Goal: Complete application form

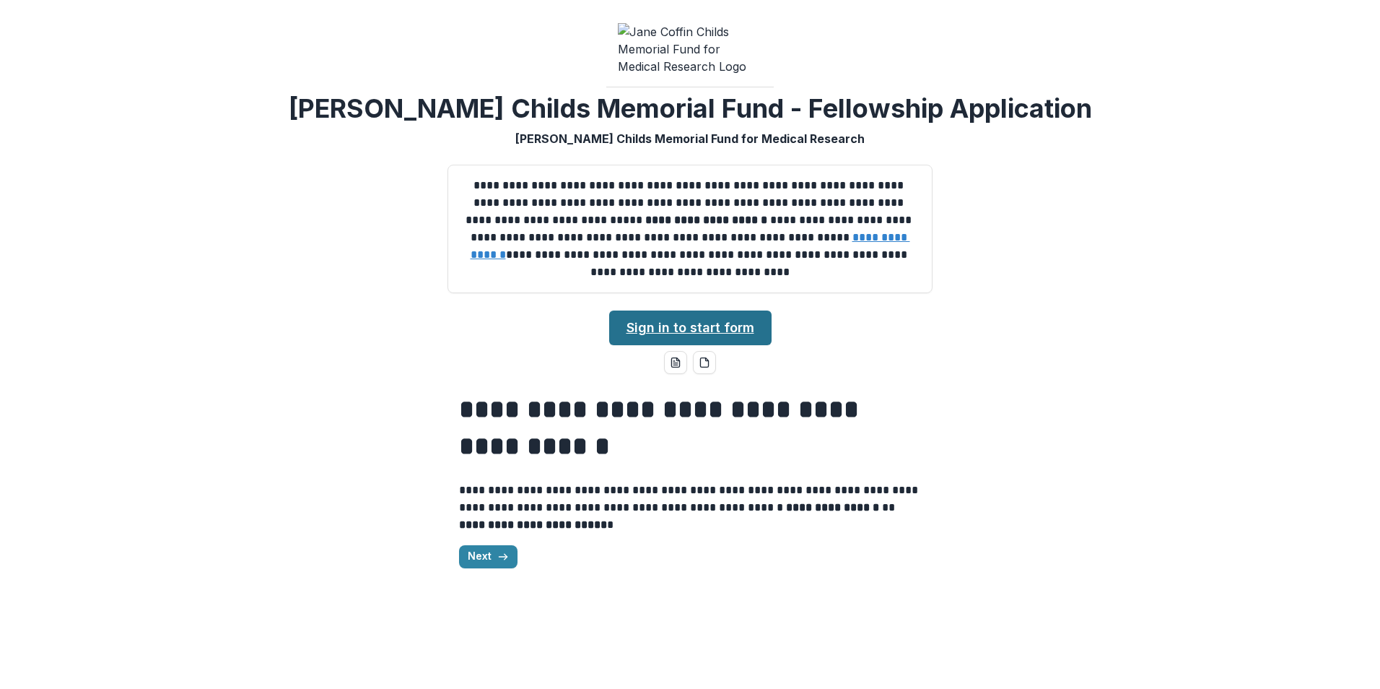
drag, startPoint x: 630, startPoint y: 333, endPoint x: 692, endPoint y: 334, distance: 62.1
click at [630, 333] on link "Sign in to start form" at bounding box center [690, 327] width 162 height 35
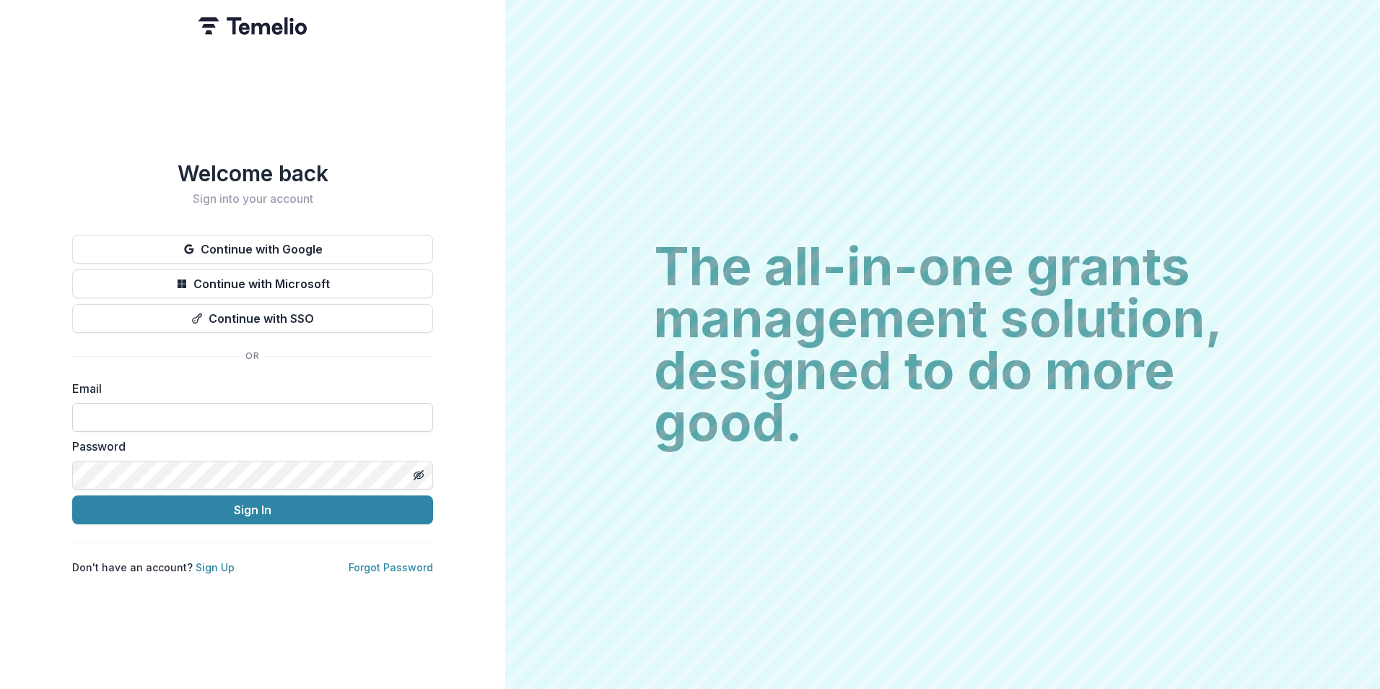
click at [256, 417] on input at bounding box center [252, 417] width 361 height 29
type input "**********"
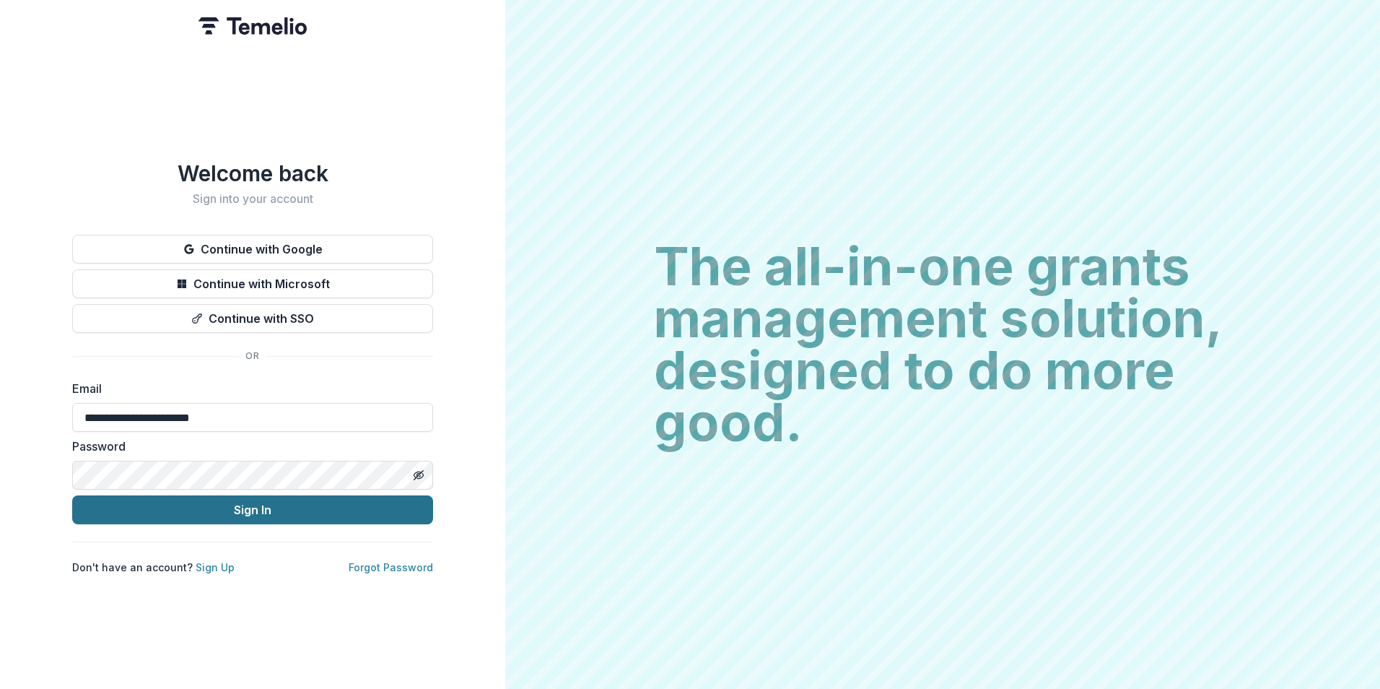
click at [251, 515] on button "Sign In" at bounding box center [252, 509] width 361 height 29
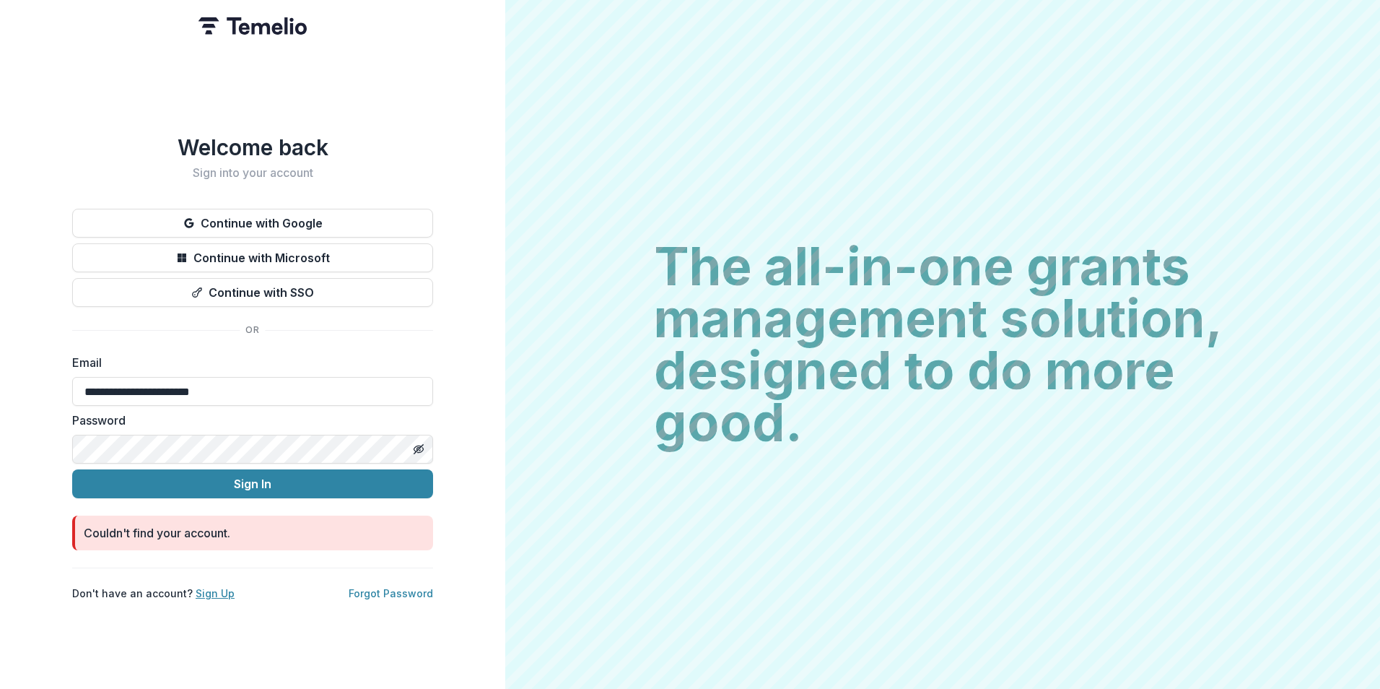
click at [201, 590] on link "Sign Up" at bounding box center [215, 593] width 39 height 12
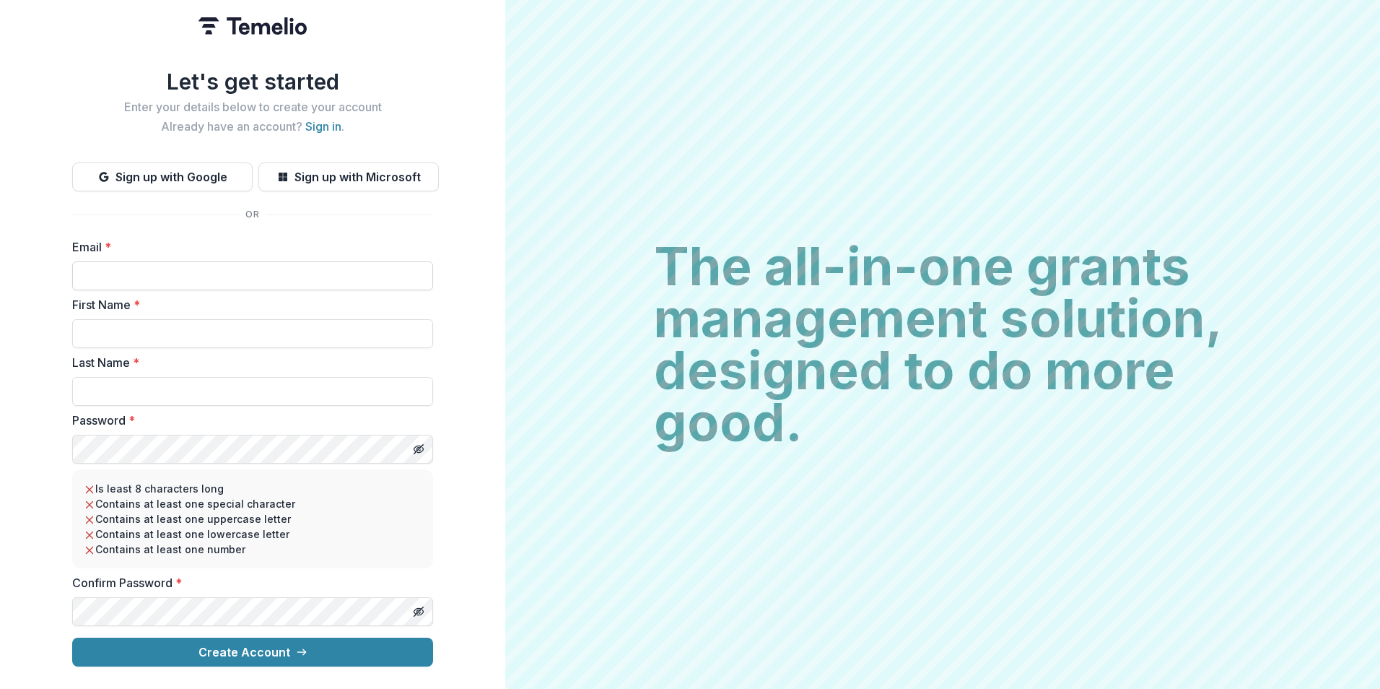
click at [159, 261] on input "Email *" at bounding box center [252, 275] width 361 height 29
type input "**********"
type input "******"
type input "***"
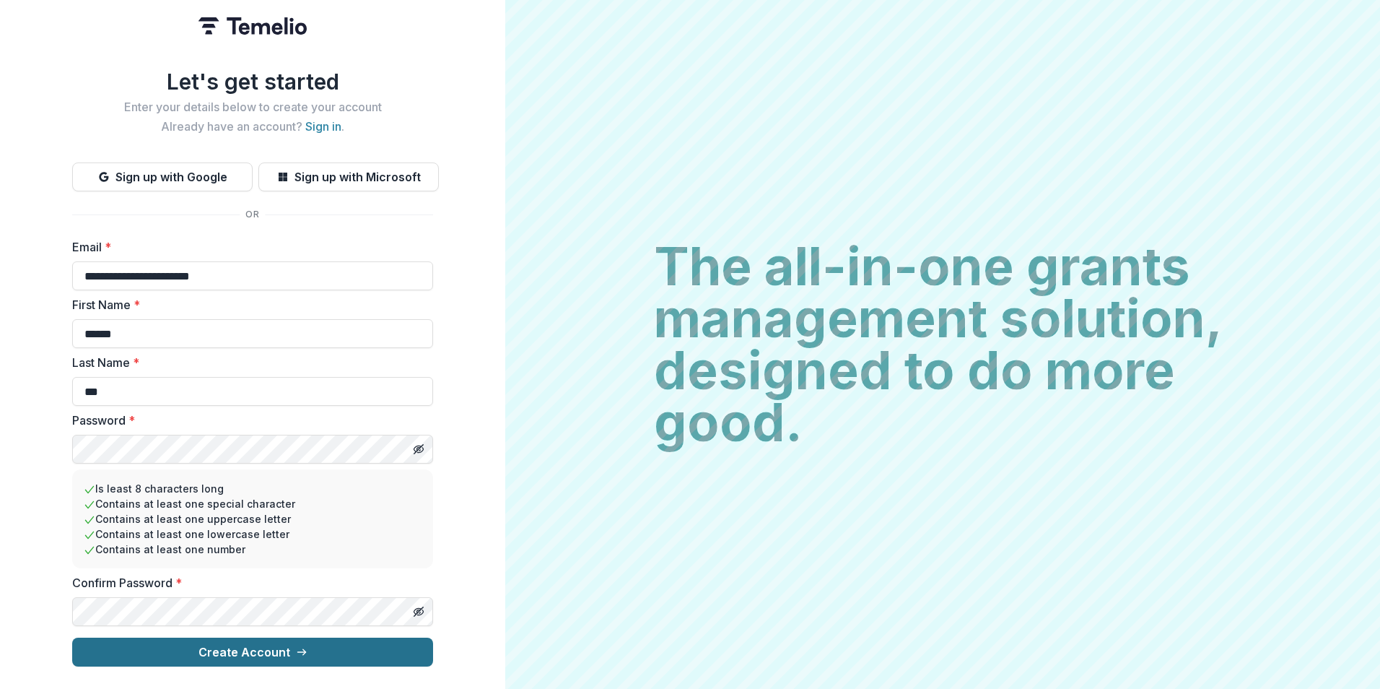
click at [227, 647] on button "Create Account" at bounding box center [252, 651] width 361 height 29
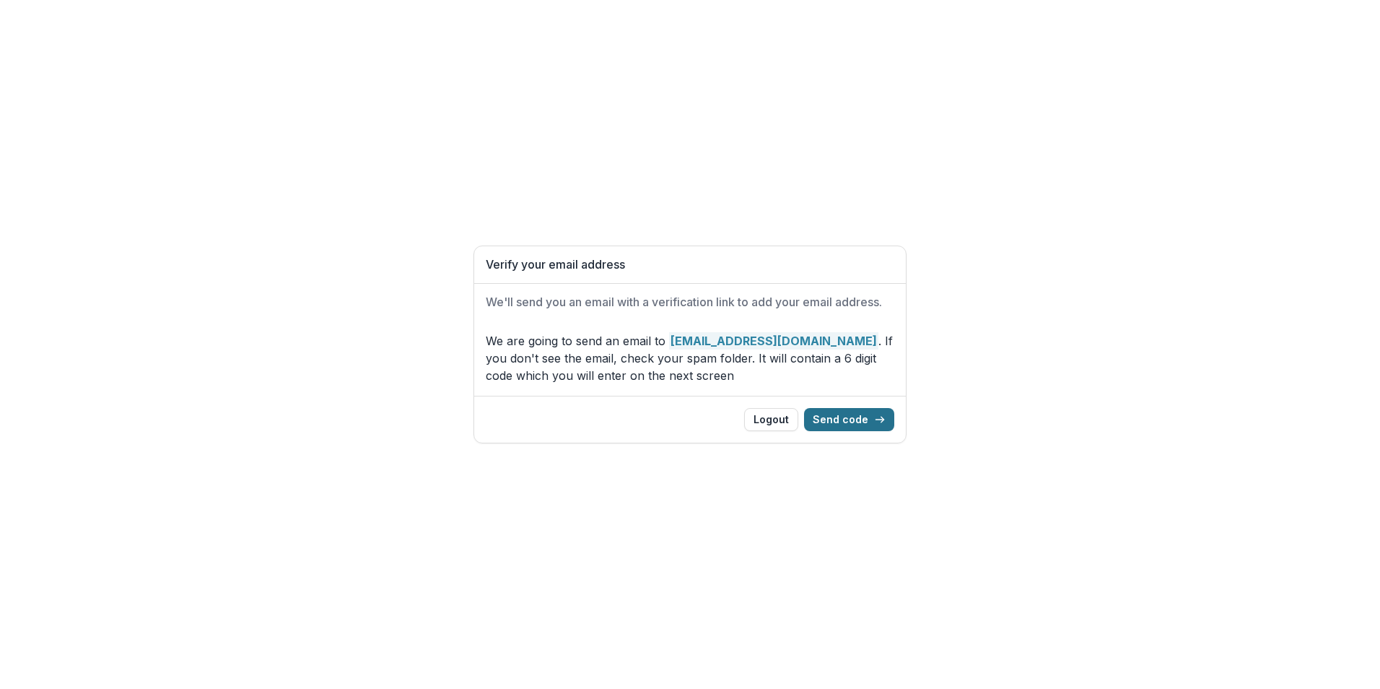
click at [852, 418] on button "Send code" at bounding box center [849, 419] width 90 height 23
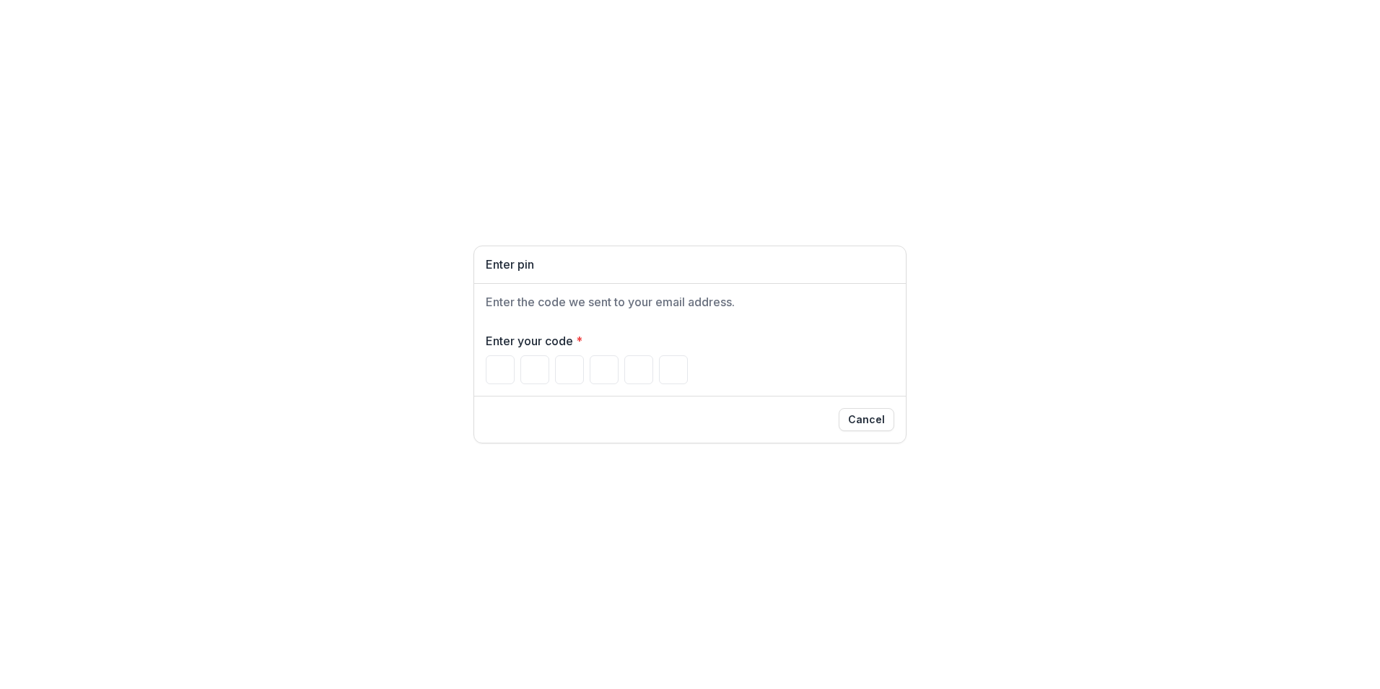
drag, startPoint x: 291, startPoint y: 276, endPoint x: 429, endPoint y: 263, distance: 138.5
click at [291, 274] on div "Enter pin Enter the code we sent to your email address. Enter your code * Cancel" at bounding box center [690, 344] width 1380 height 689
click at [503, 367] on input "Please enter your pin code" at bounding box center [500, 369] width 29 height 29
type input "*"
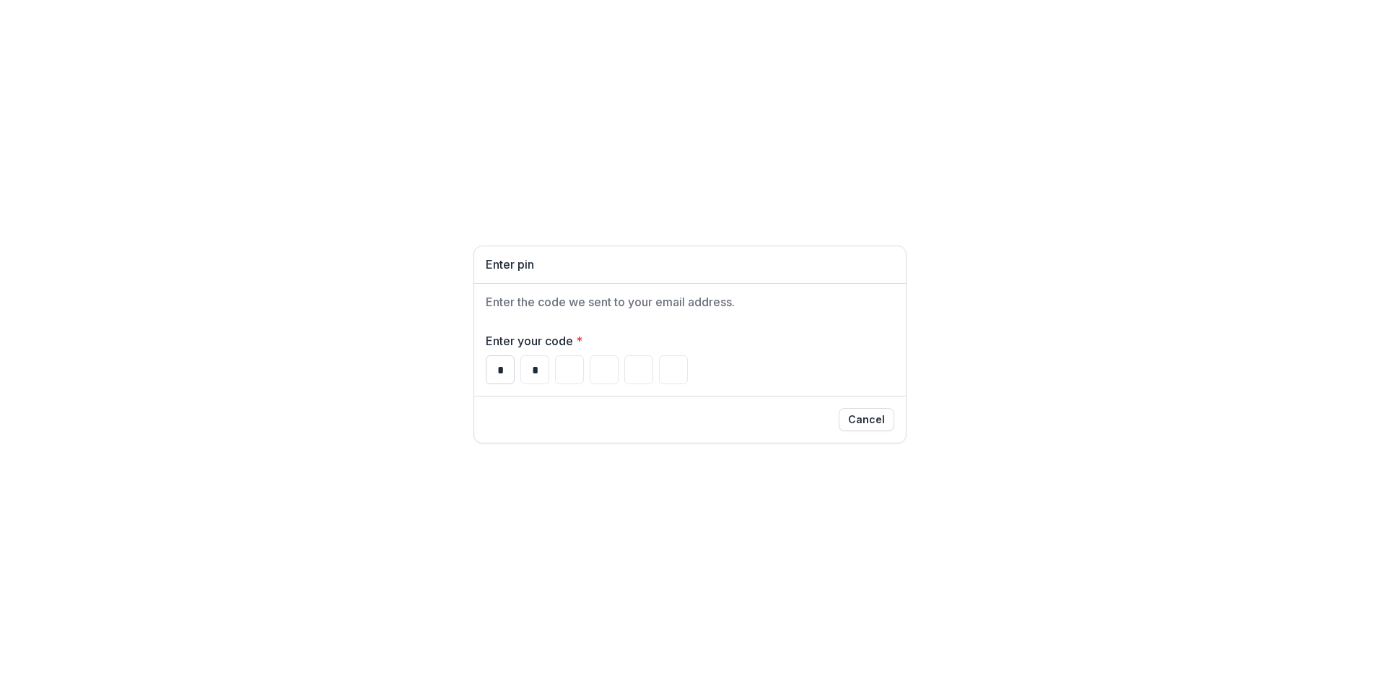
type input "*"
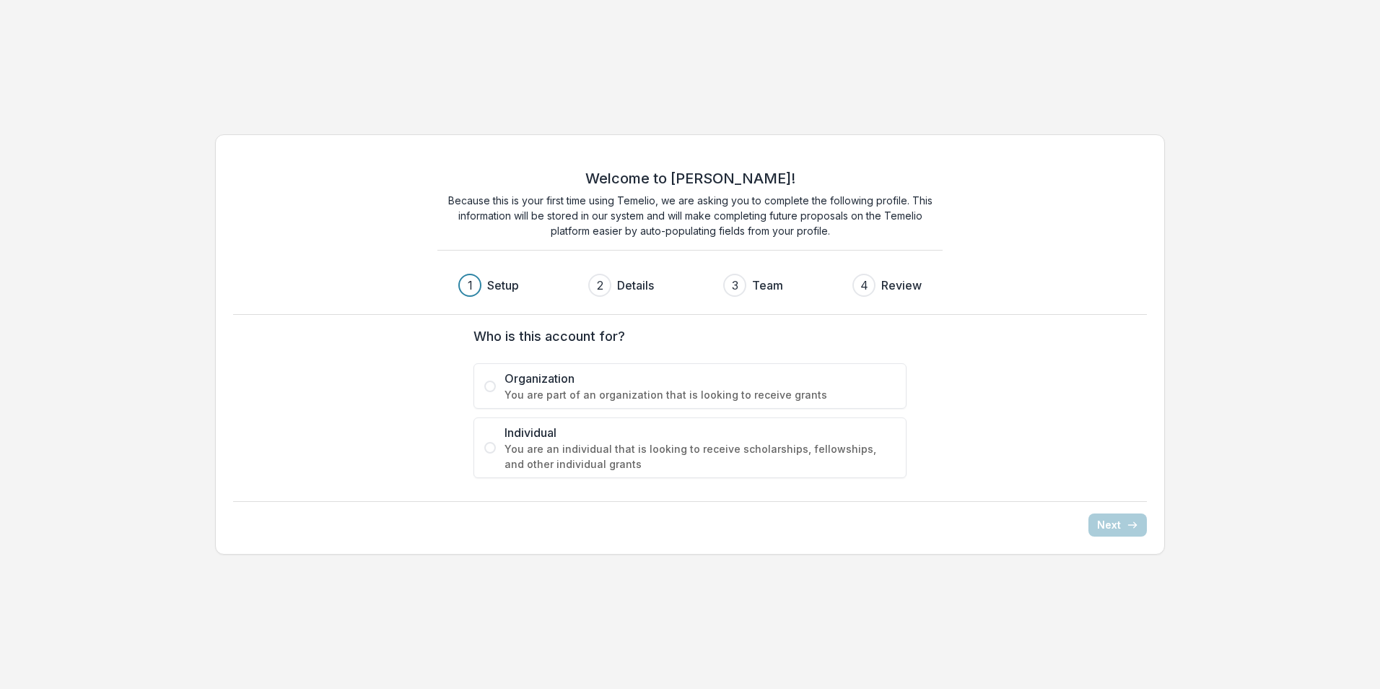
click at [689, 454] on span "You are an individual that is looking to receive scholarships, fellowships, and…" at bounding box center [700, 456] width 391 height 30
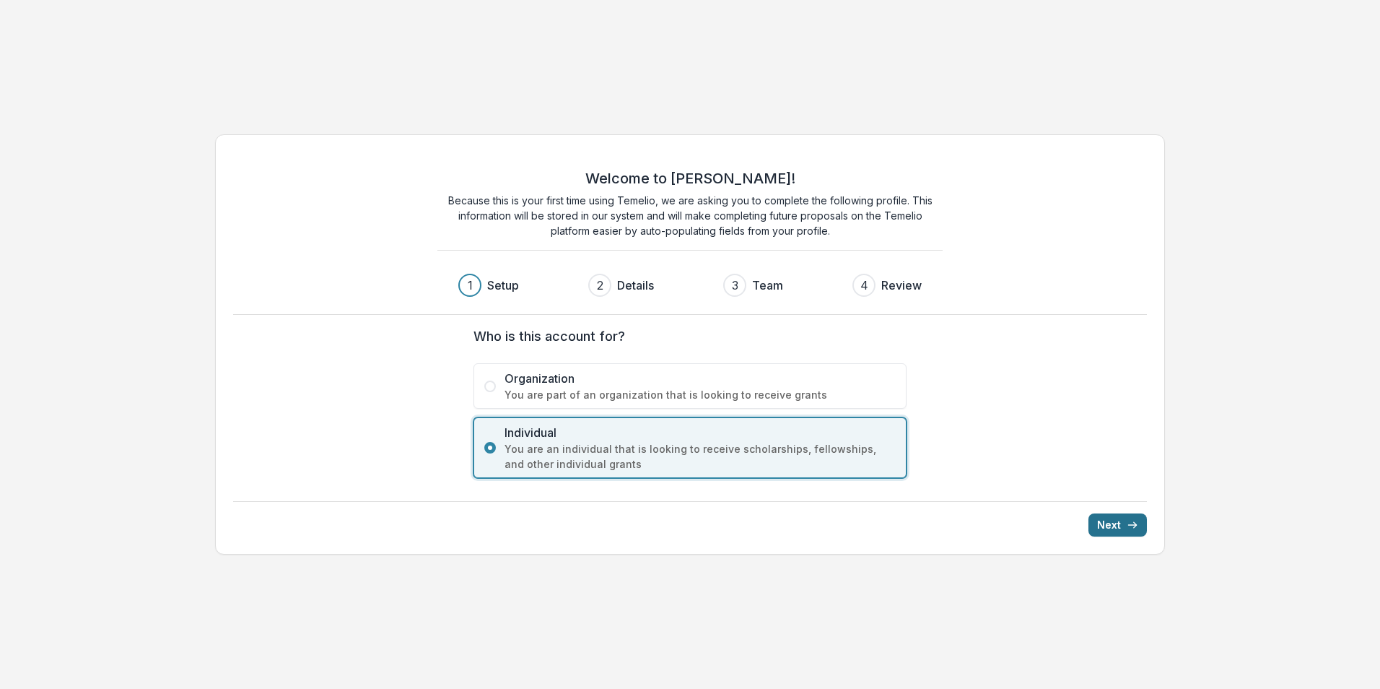
click at [1109, 518] on button "Next" at bounding box center [1118, 524] width 58 height 23
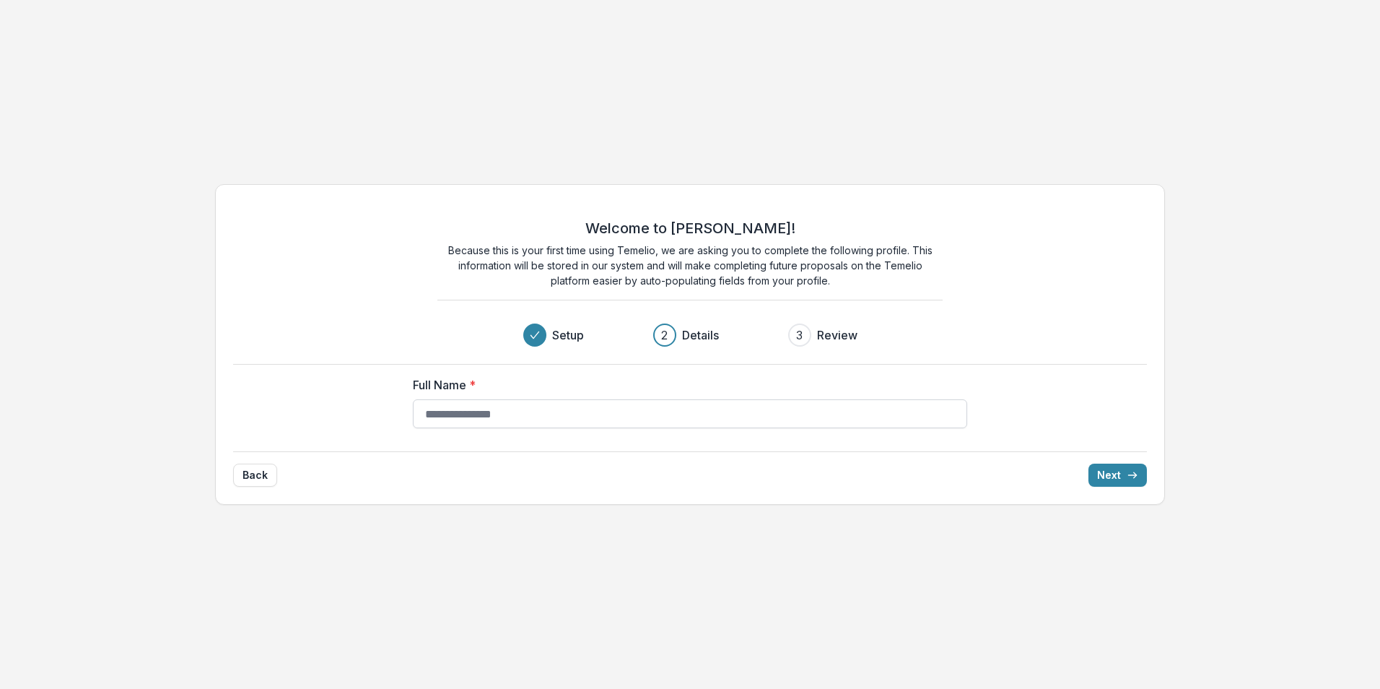
click at [492, 418] on input "Full Name *" at bounding box center [690, 413] width 554 height 29
type input "**********"
click at [1106, 476] on button "Next" at bounding box center [1118, 474] width 58 height 23
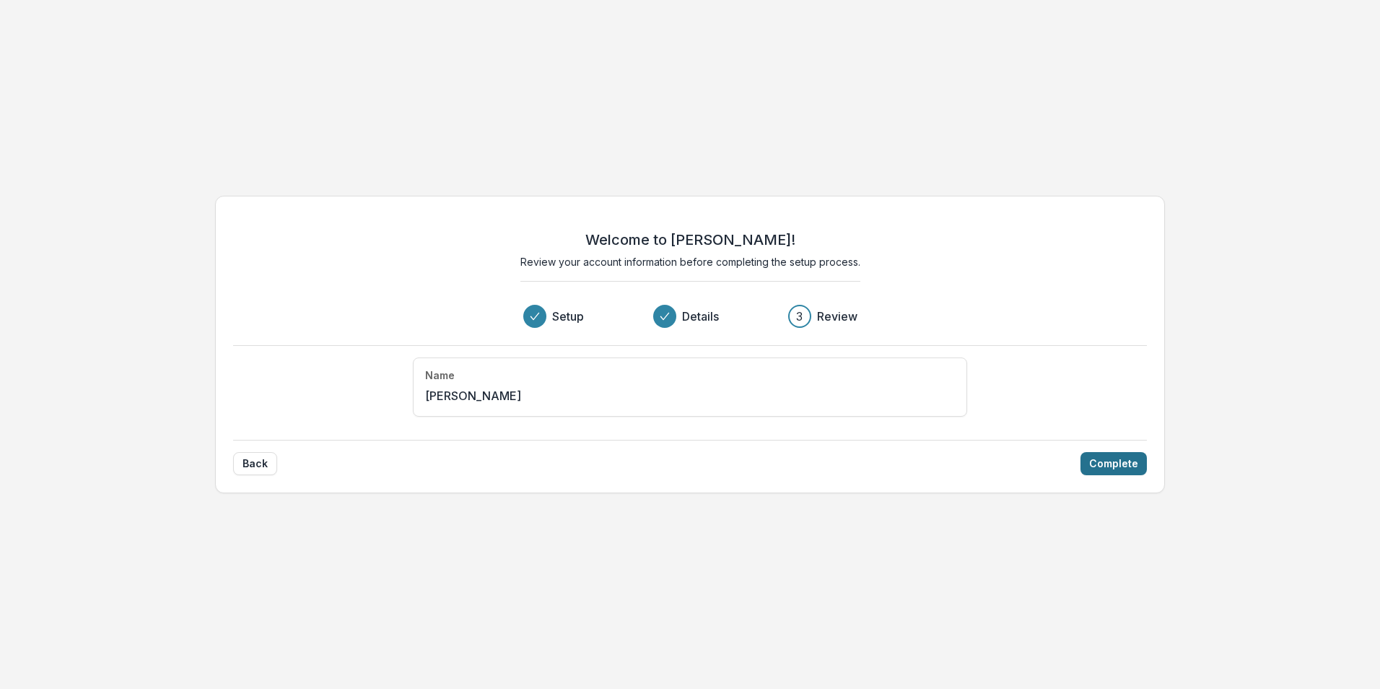
click at [1111, 462] on button "Complete" at bounding box center [1114, 463] width 66 height 23
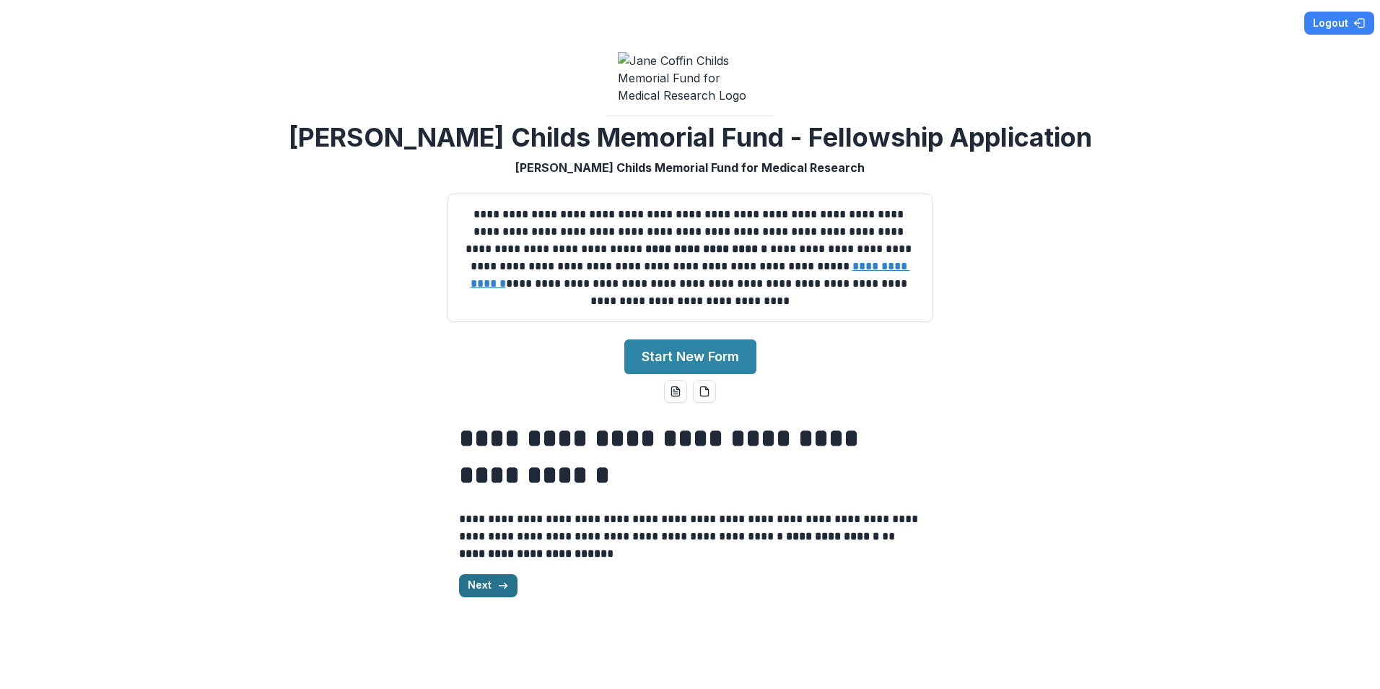
click at [492, 593] on button "Next" at bounding box center [488, 585] width 58 height 23
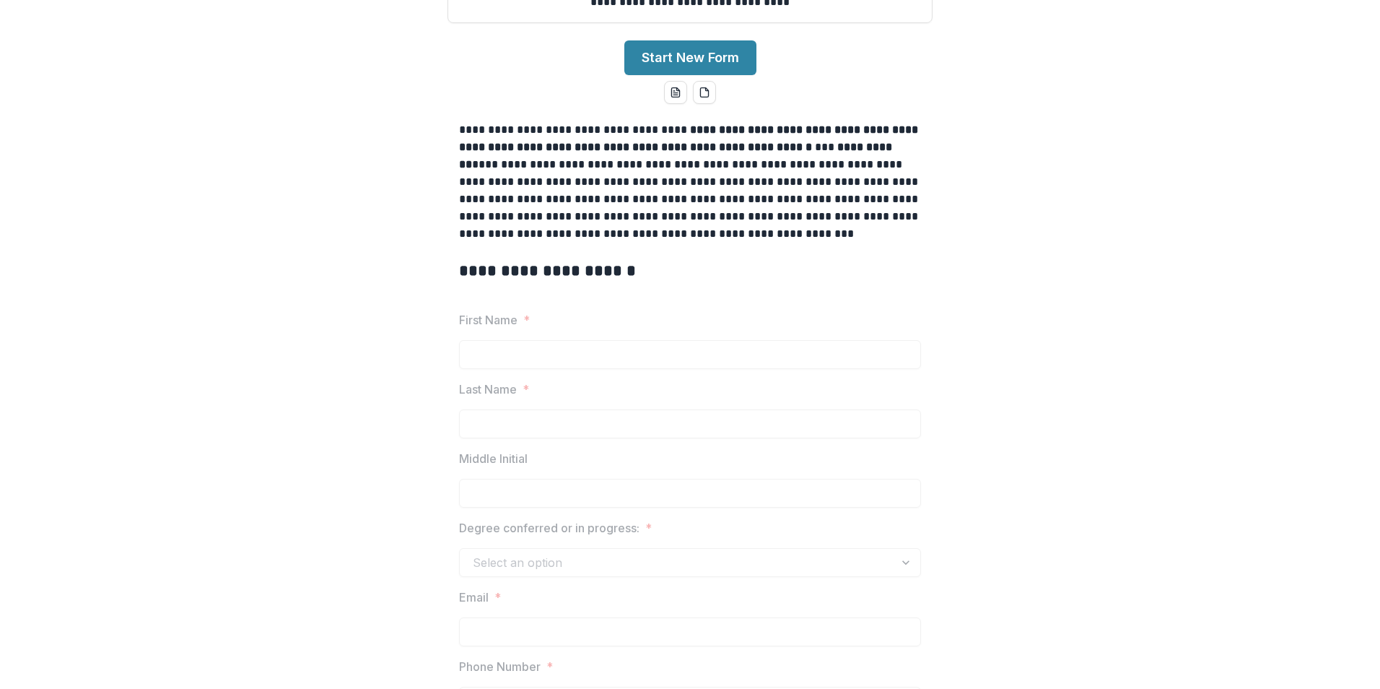
scroll to position [301, 0]
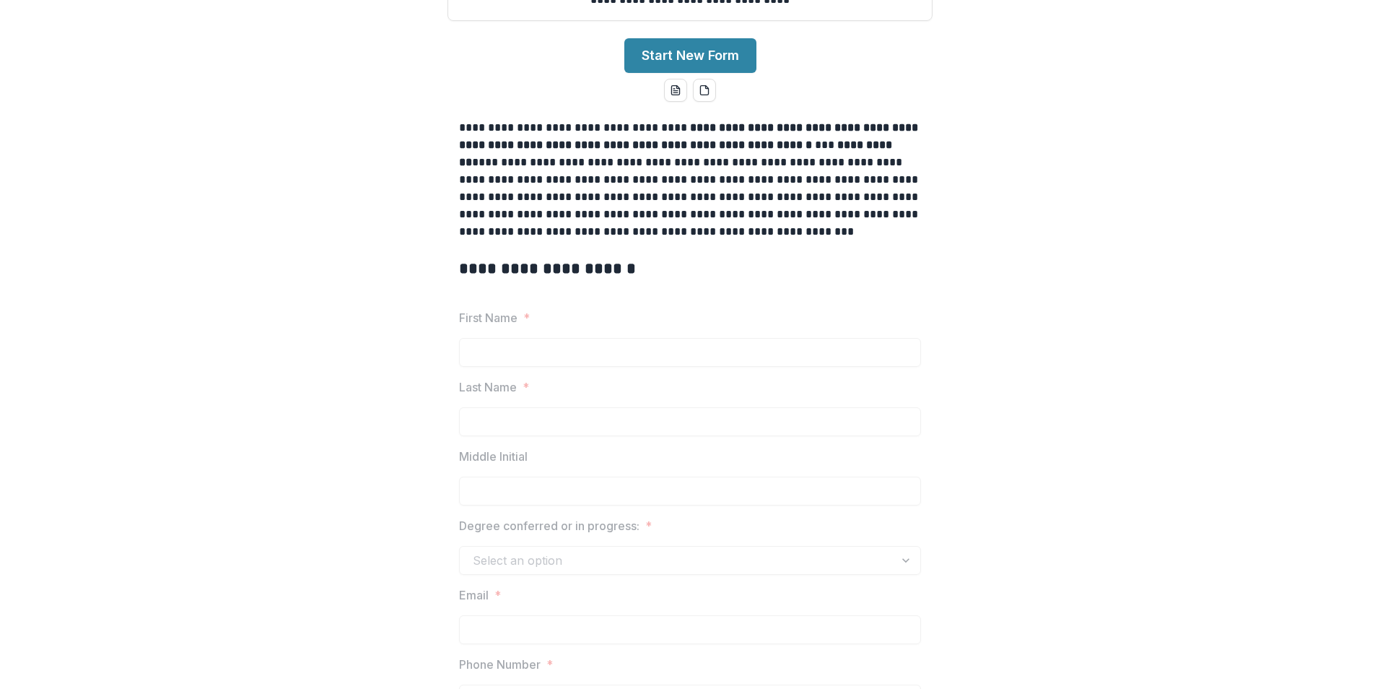
click at [664, 69] on button "Start New Form" at bounding box center [690, 55] width 132 height 35
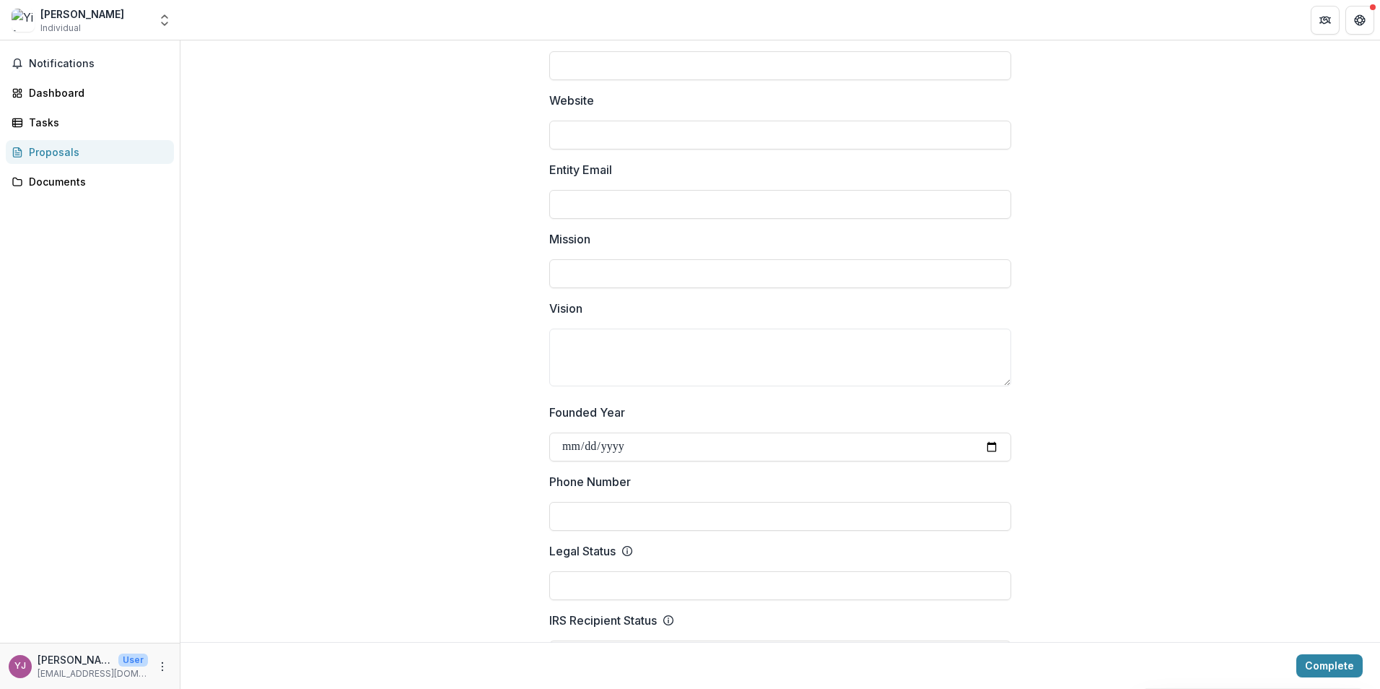
scroll to position [56, 0]
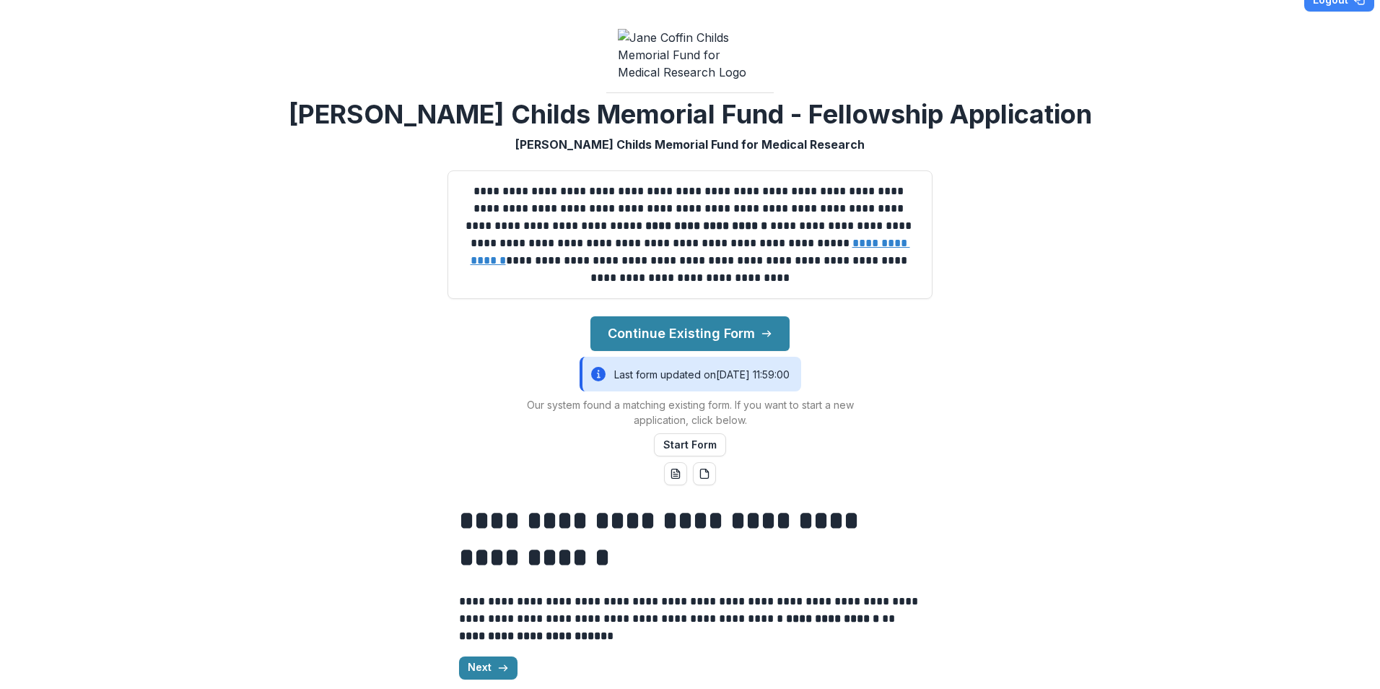
scroll to position [45, 0]
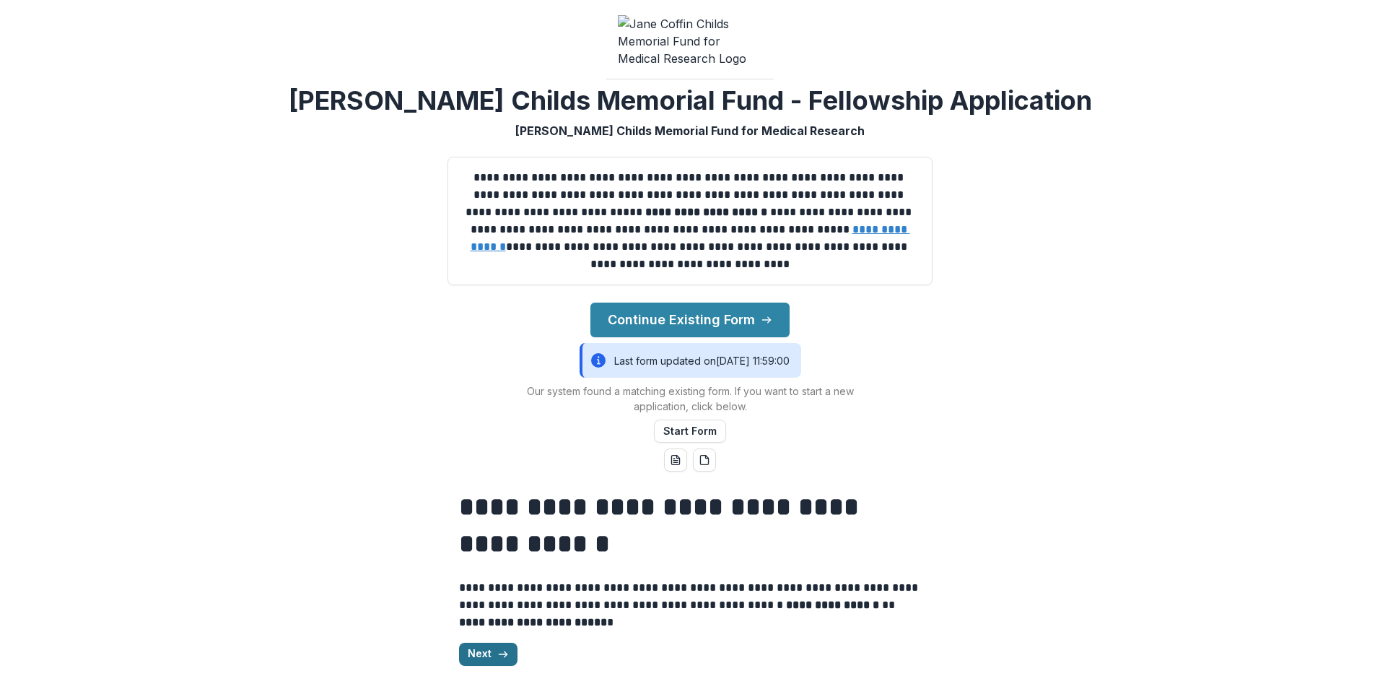
click at [489, 653] on button "Next" at bounding box center [488, 653] width 58 height 23
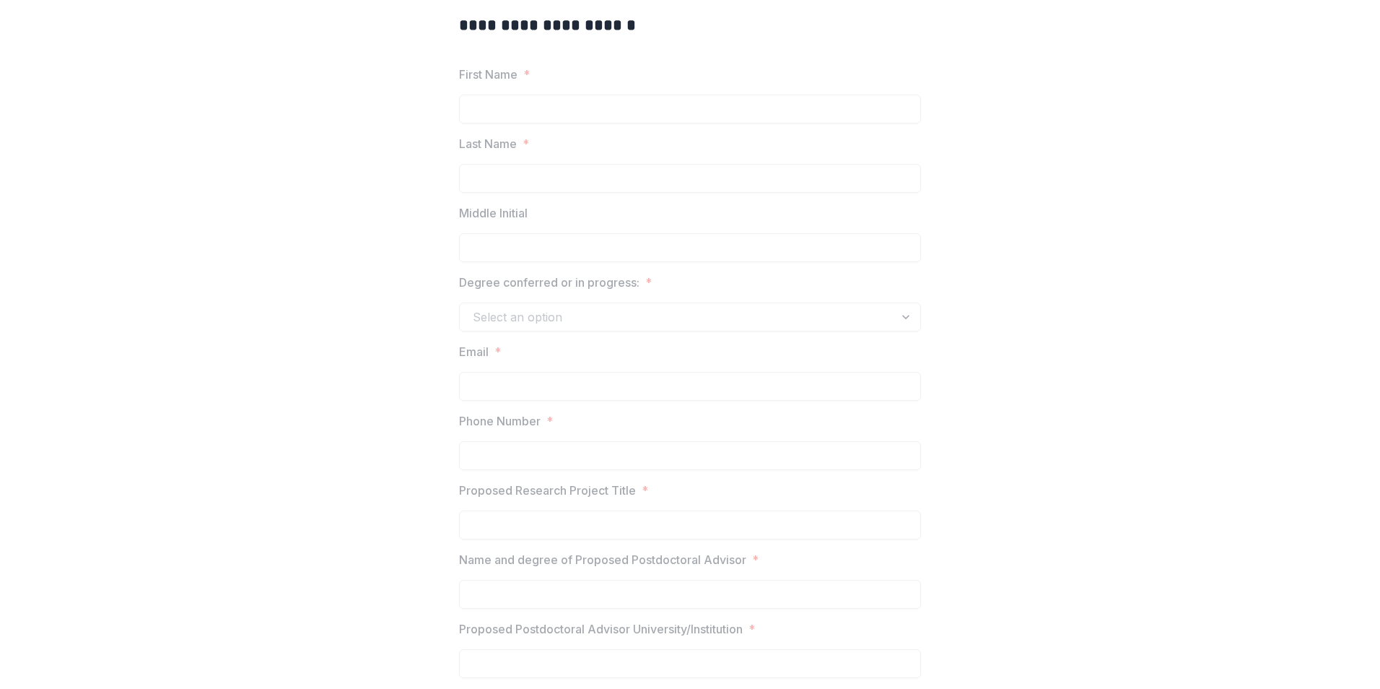
scroll to position [433, 0]
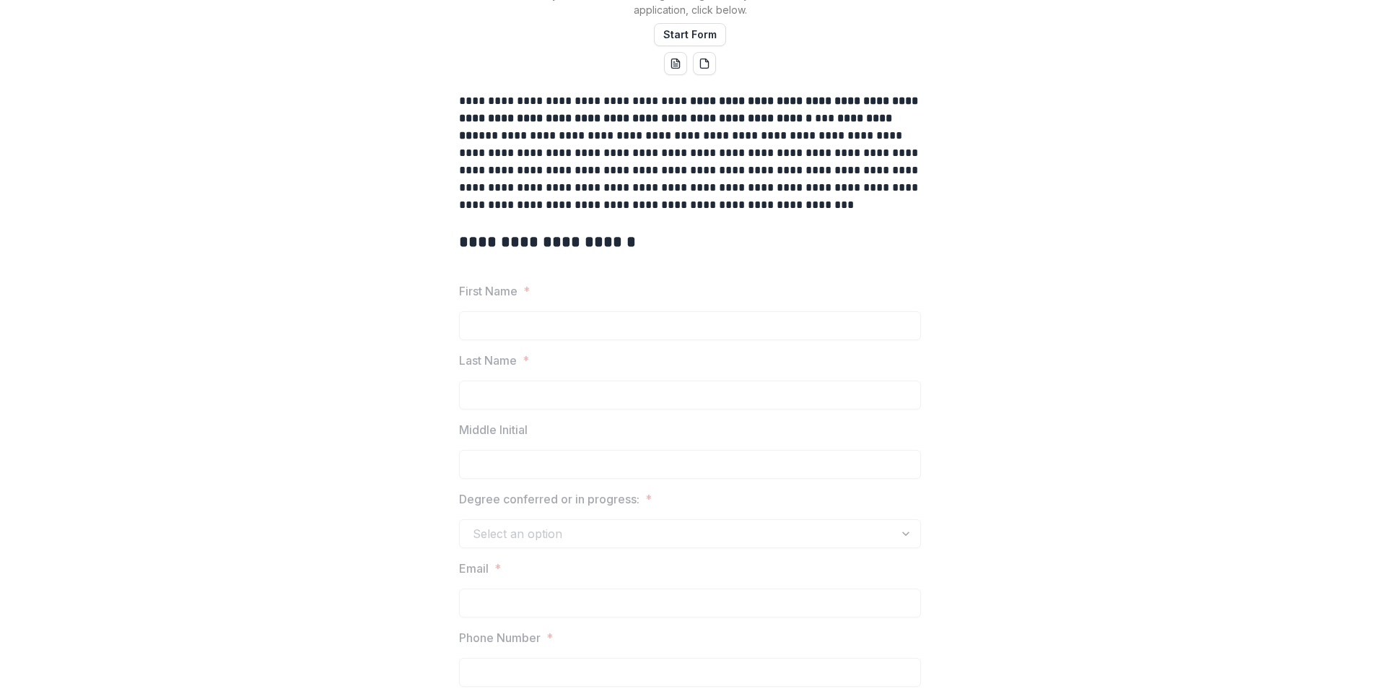
click at [676, 139] on p "**********" at bounding box center [690, 152] width 462 height 121
drag, startPoint x: 523, startPoint y: 367, endPoint x: 510, endPoint y: 321, distance: 48.7
click at [523, 363] on span "*" at bounding box center [526, 360] width 6 height 17
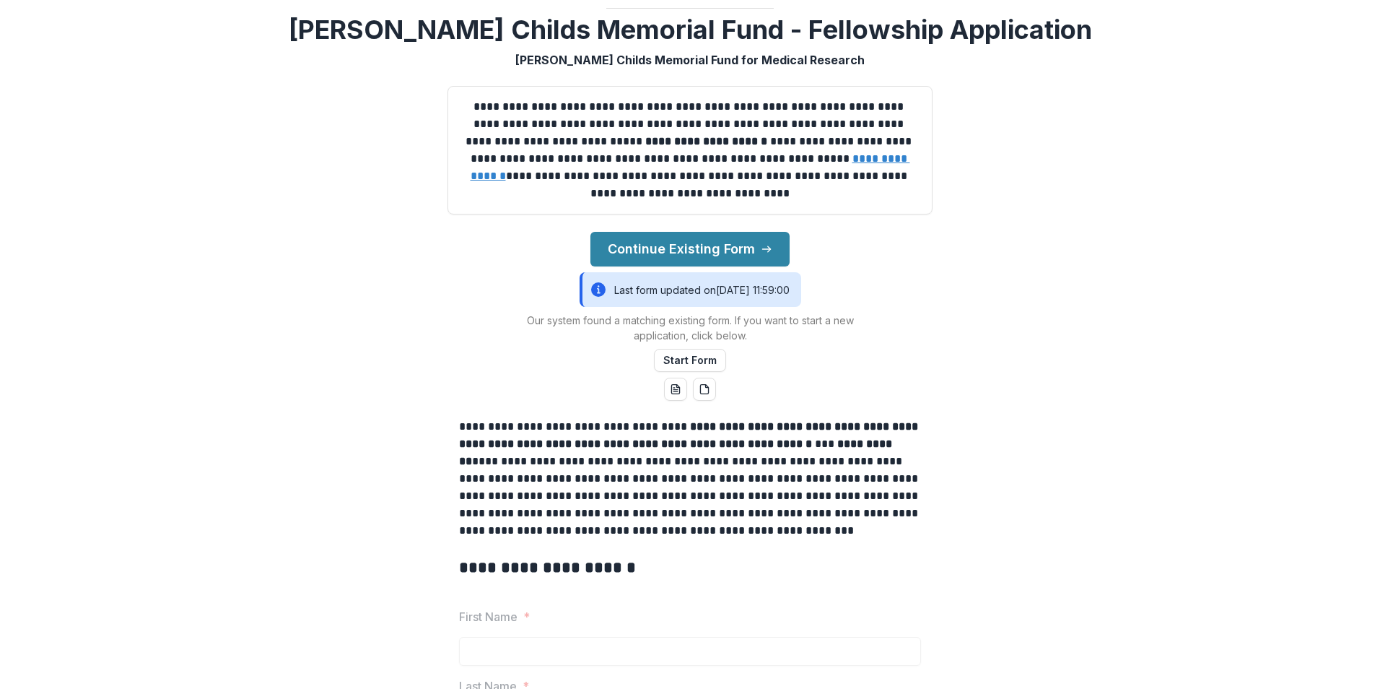
scroll to position [0, 0]
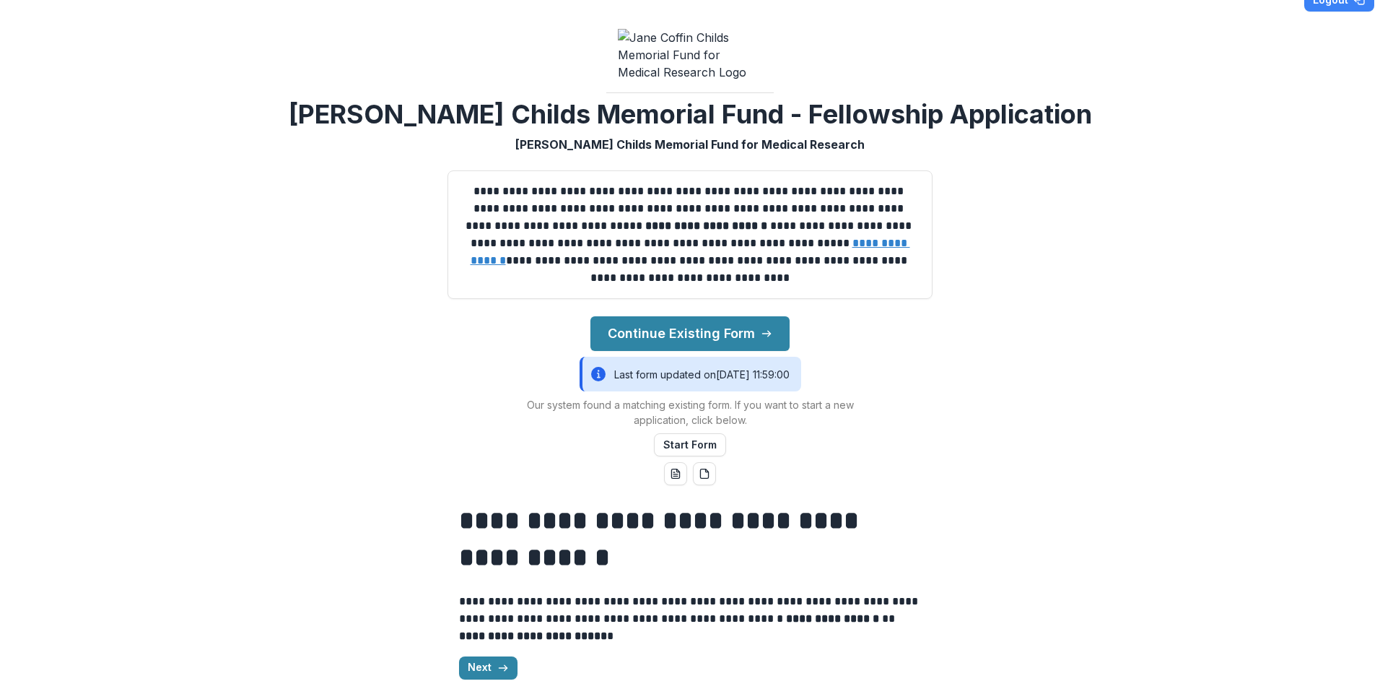
scroll to position [45, 0]
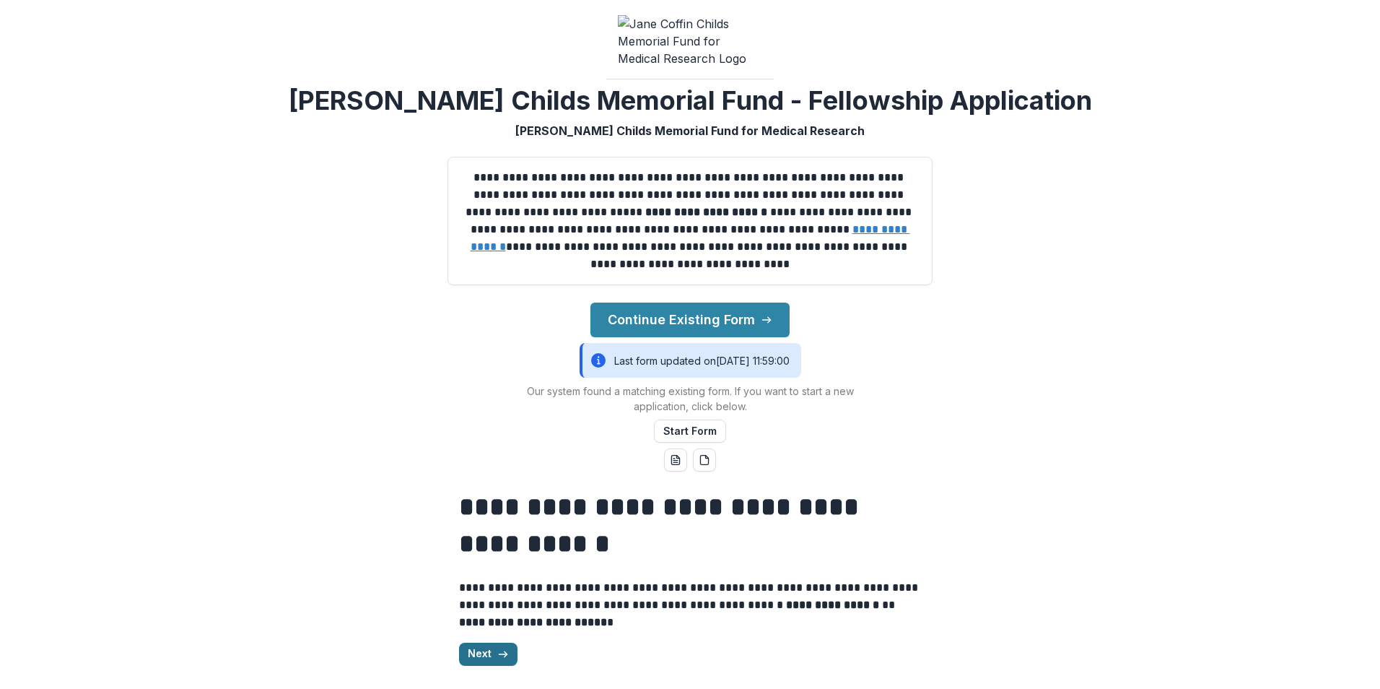
click at [468, 656] on button "Next" at bounding box center [488, 653] width 58 height 23
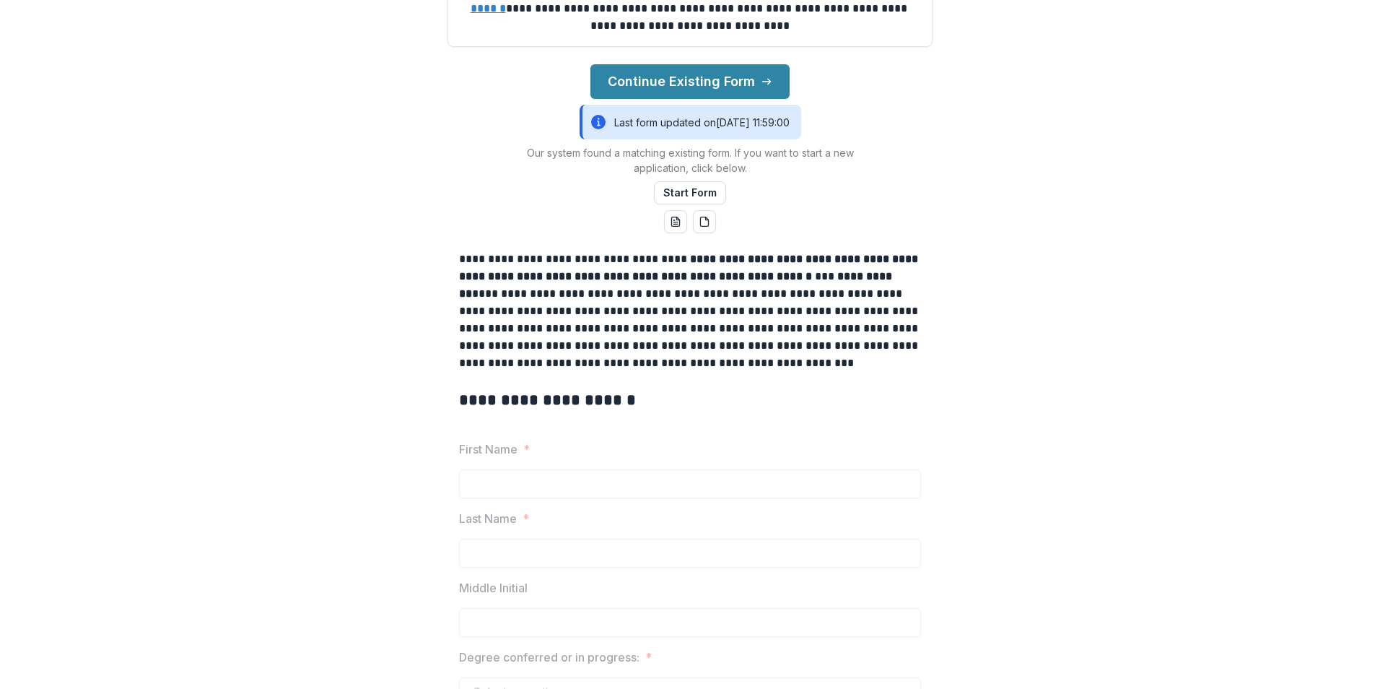
scroll to position [117, 0]
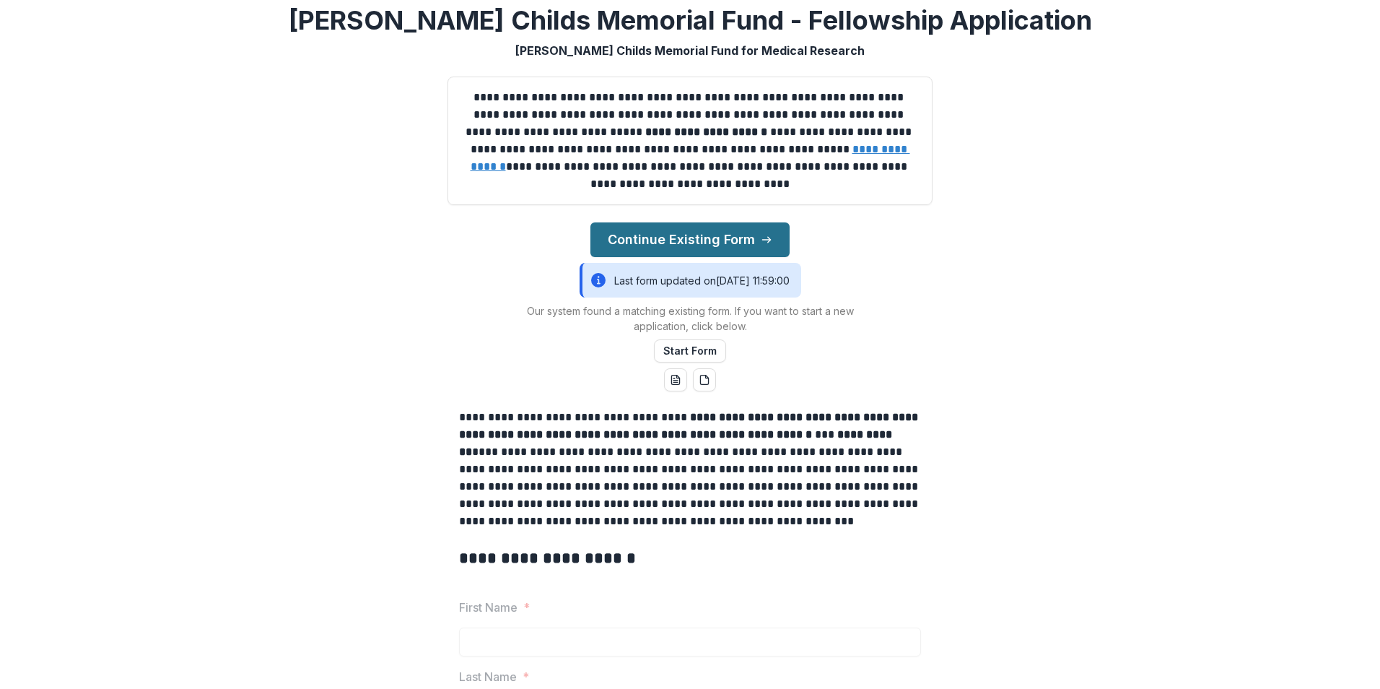
click at [705, 257] on button "Continue Existing Form" at bounding box center [689, 239] width 199 height 35
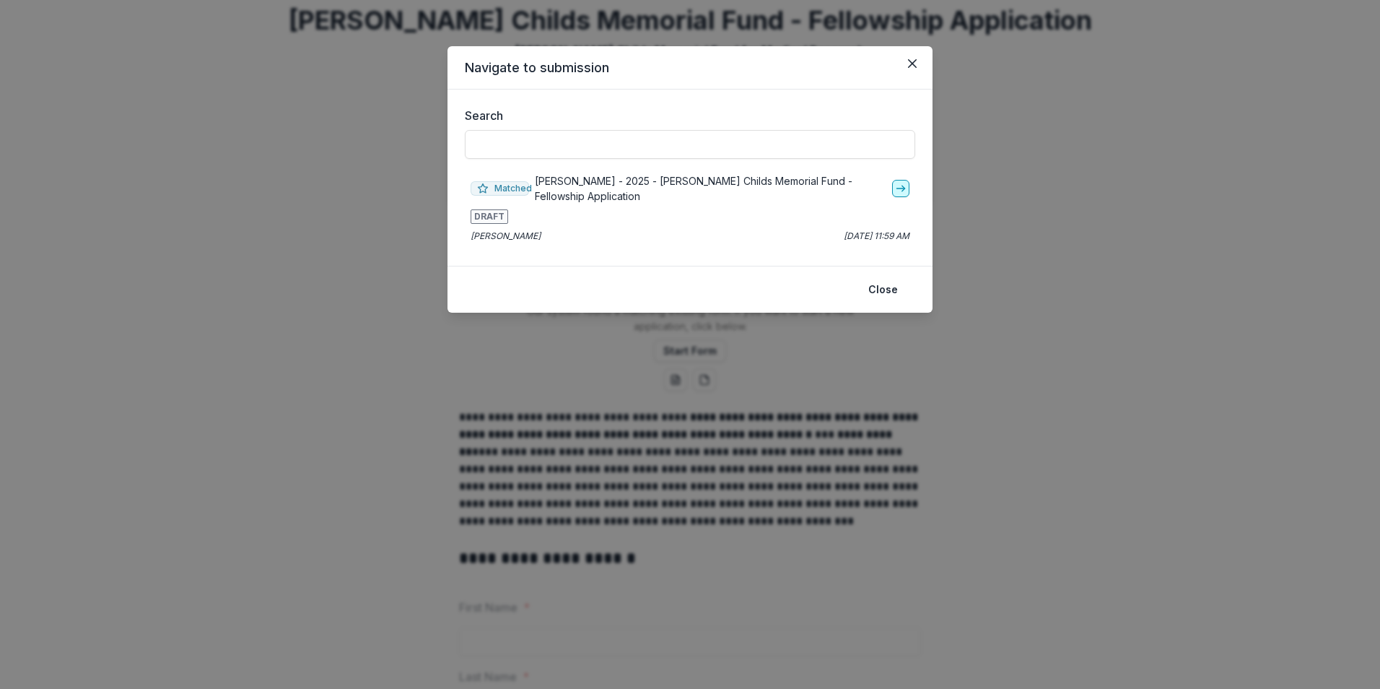
click at [908, 191] on link "go-to" at bounding box center [900, 188] width 17 height 17
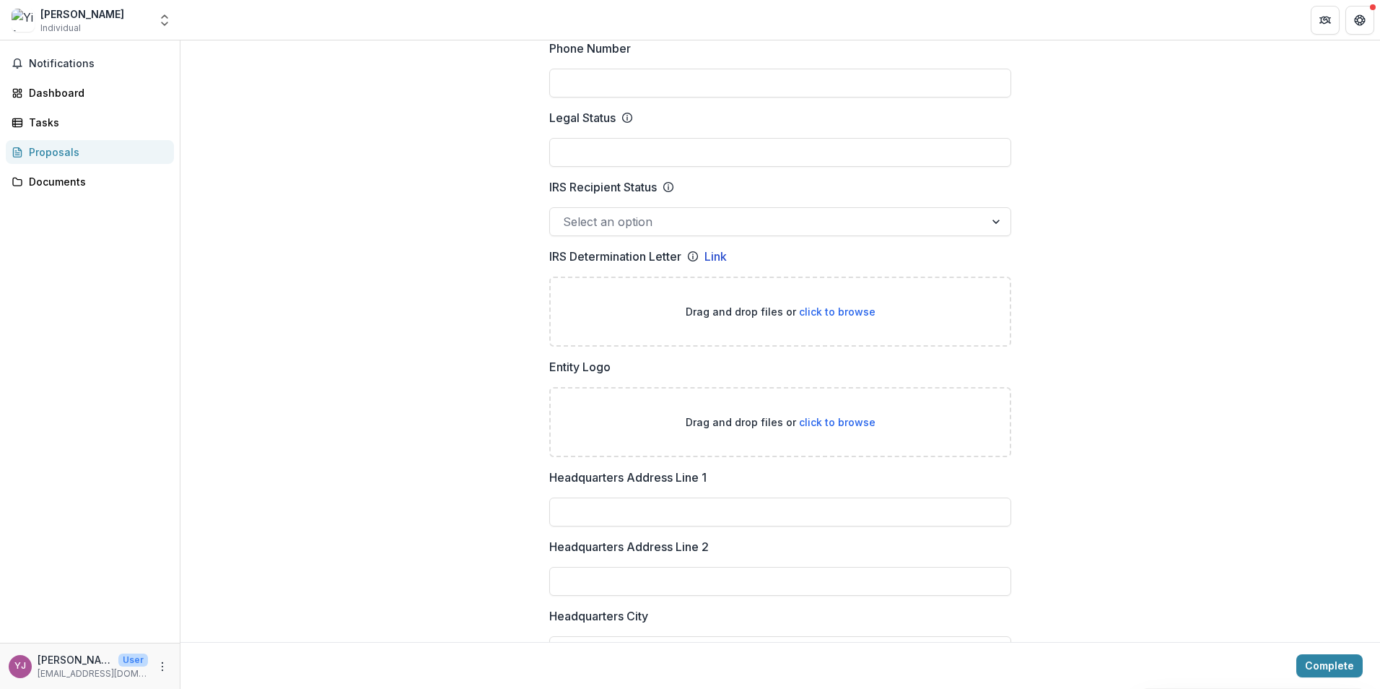
scroll to position [866, 0]
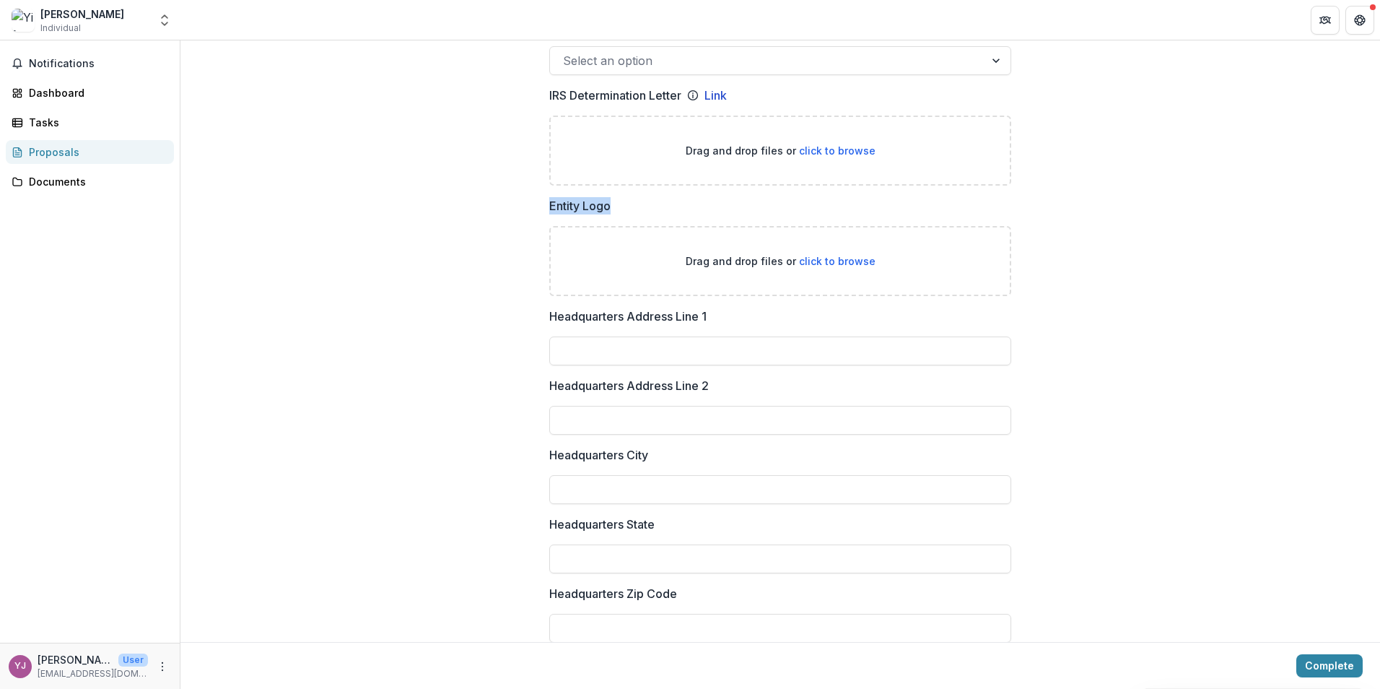
drag, startPoint x: 619, startPoint y: 201, endPoint x: 540, endPoint y: 206, distance: 79.5
click at [540, 206] on div "**********" at bounding box center [780, 457] width 485 height 2358
drag, startPoint x: 540, startPoint y: 206, endPoint x: 353, endPoint y: 263, distance: 195.5
click at [352, 263] on div "**********" at bounding box center [780, 457] width 1200 height 2358
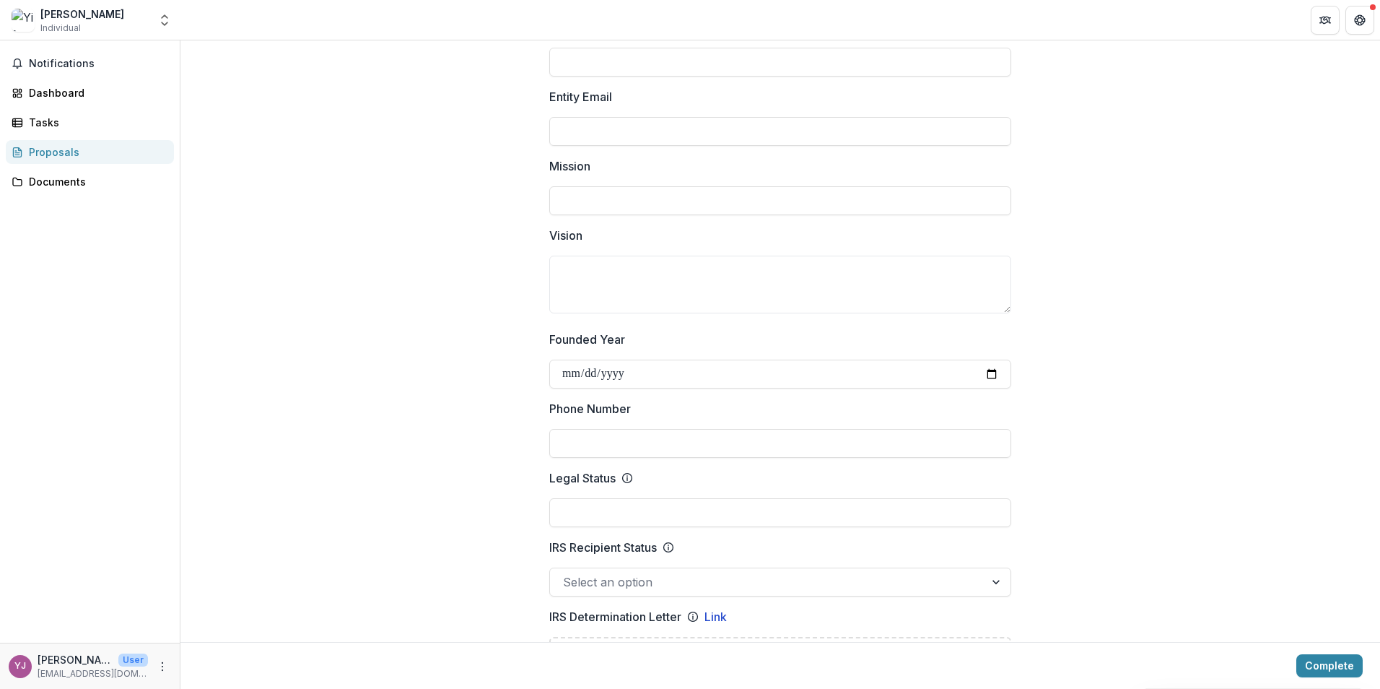
scroll to position [344, 0]
click at [69, 175] on div "Documents" at bounding box center [96, 181] width 134 height 15
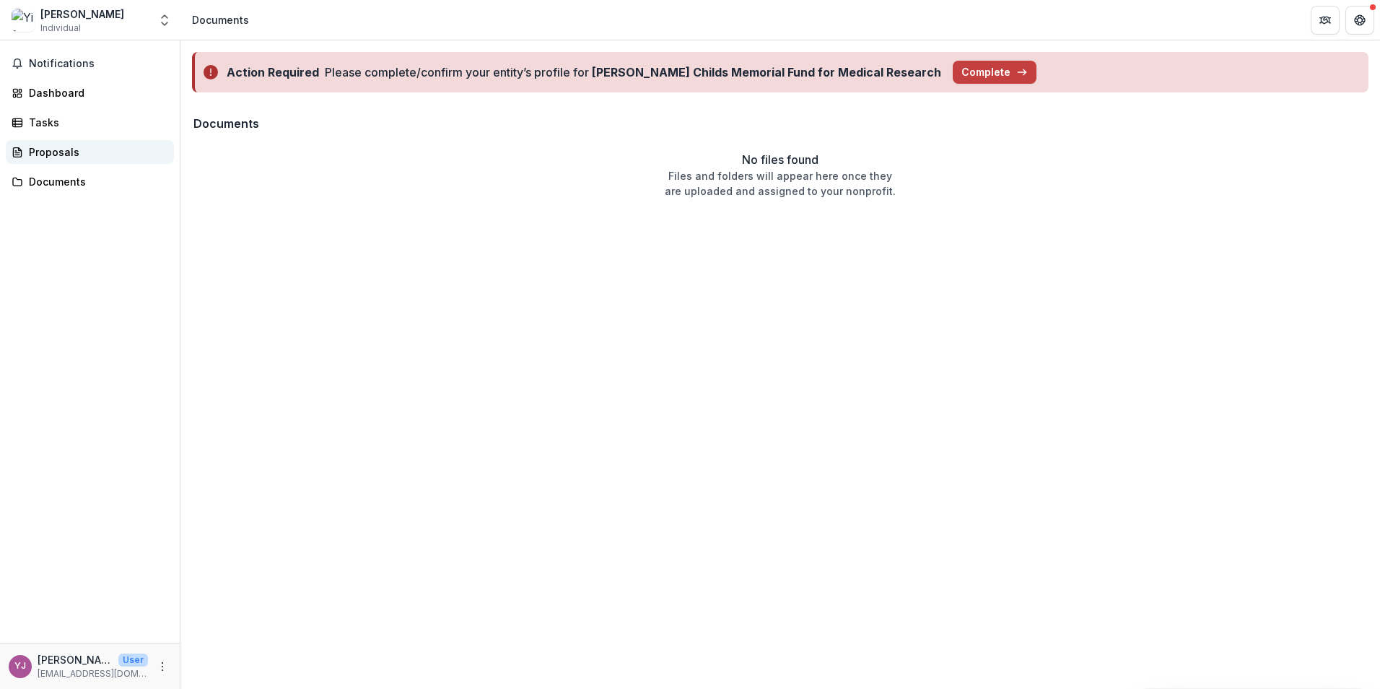
click at [71, 150] on div "Proposals" at bounding box center [96, 151] width 134 height 15
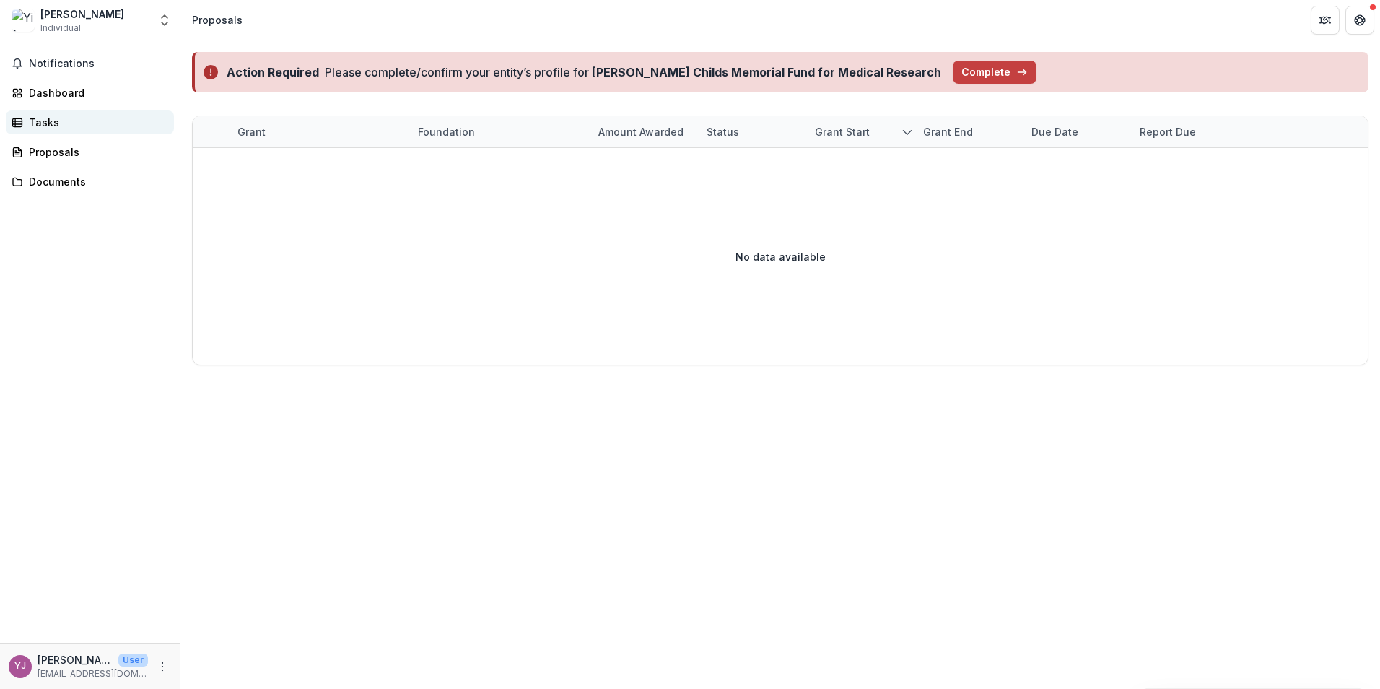
click at [63, 129] on div "Tasks" at bounding box center [96, 122] width 134 height 15
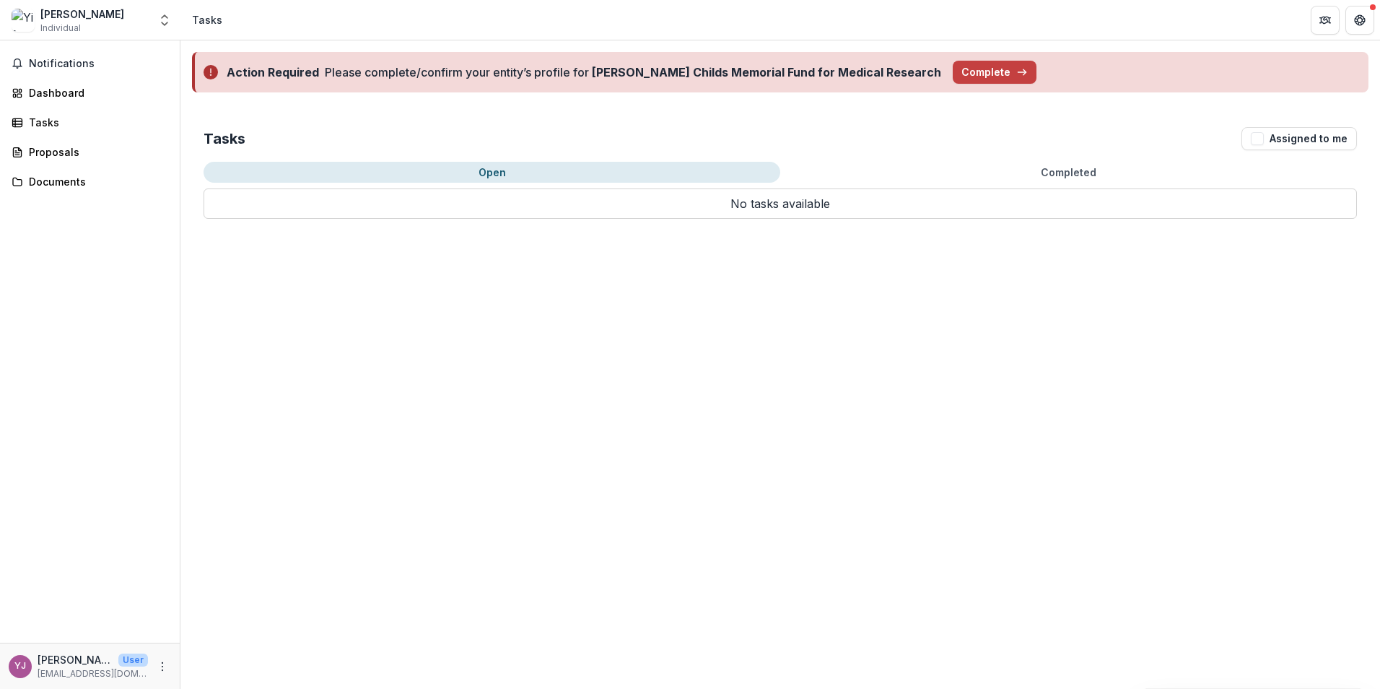
click at [60, 108] on div "Notifications Dashboard Tasks Proposals Documents" at bounding box center [90, 341] width 180 height 602
click at [60, 95] on div "Dashboard" at bounding box center [96, 92] width 134 height 15
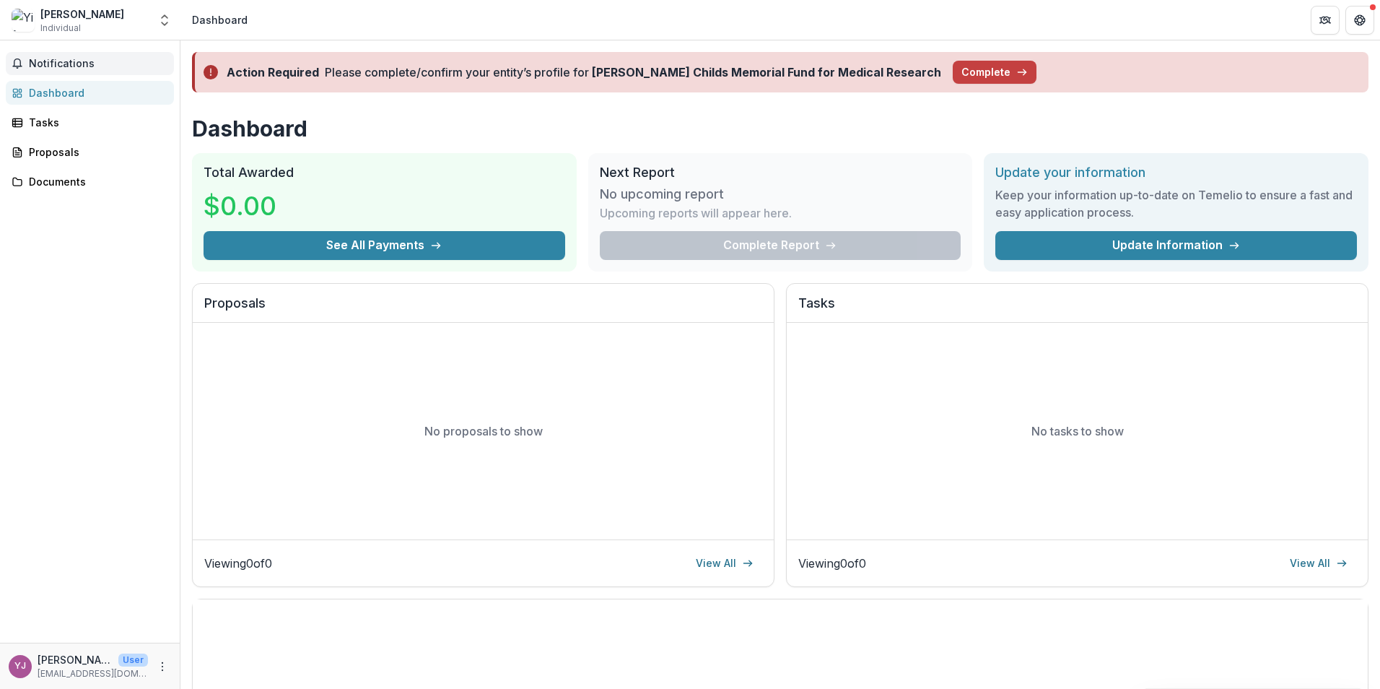
click at [76, 56] on button "Notifications" at bounding box center [90, 63] width 168 height 23
click at [102, 232] on div "Notifications Unread 0 Archived You don't have any unread notifications We'll n…" at bounding box center [90, 341] width 180 height 602
click at [953, 74] on button "Complete" at bounding box center [995, 72] width 84 height 23
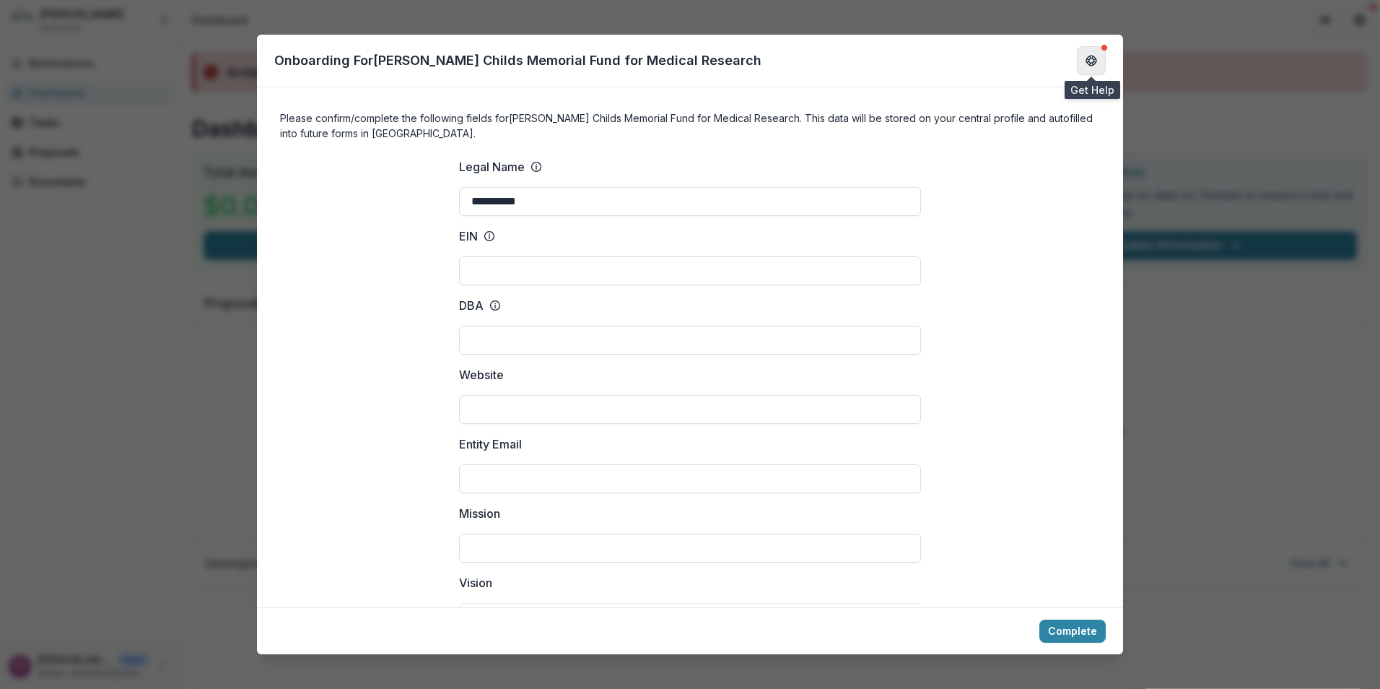
click at [1094, 59] on icon "Get Help" at bounding box center [1095, 60] width 3 height 4
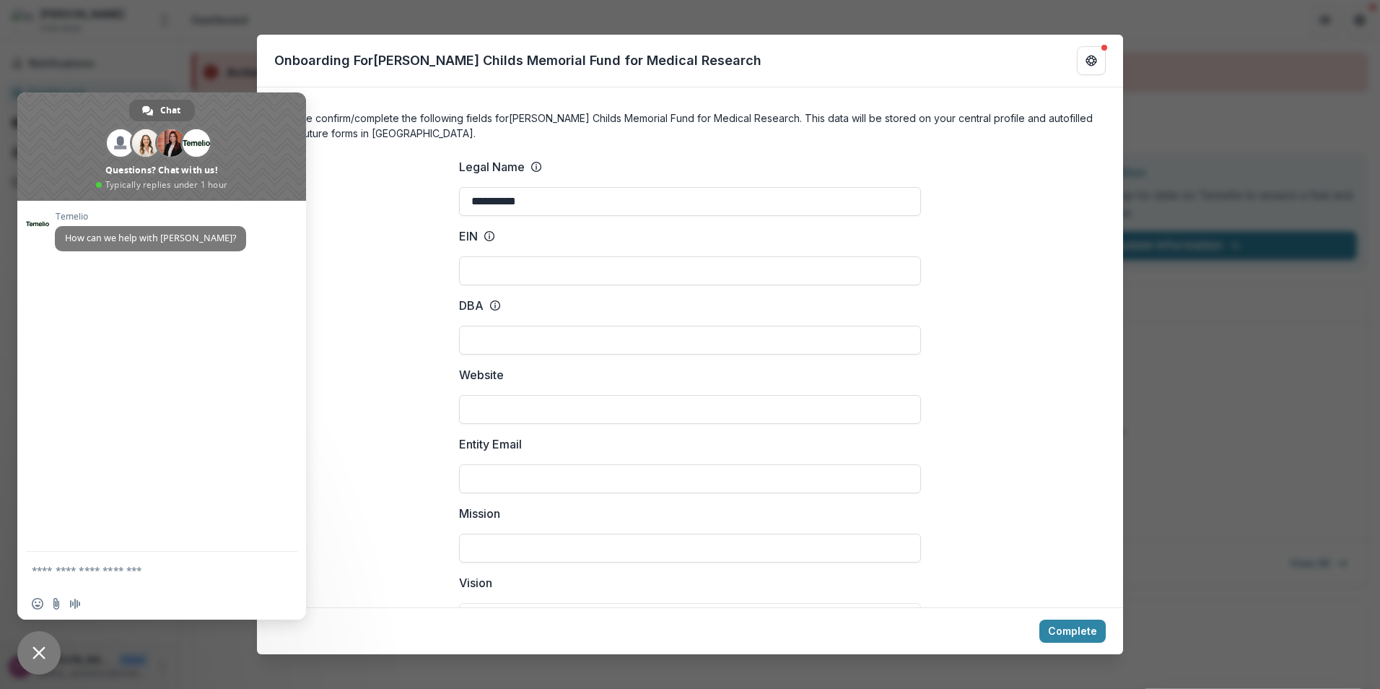
click at [27, 648] on span "Close chat" at bounding box center [38, 652] width 43 height 43
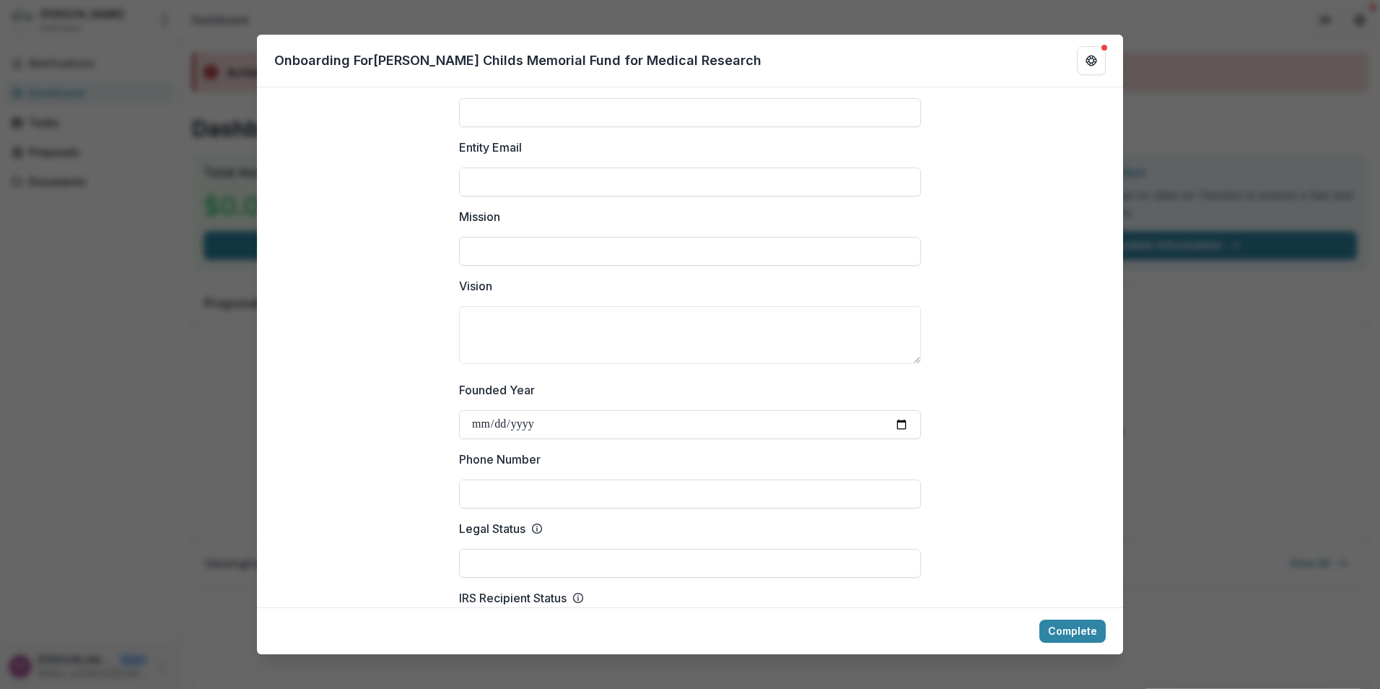
scroll to position [361, 0]
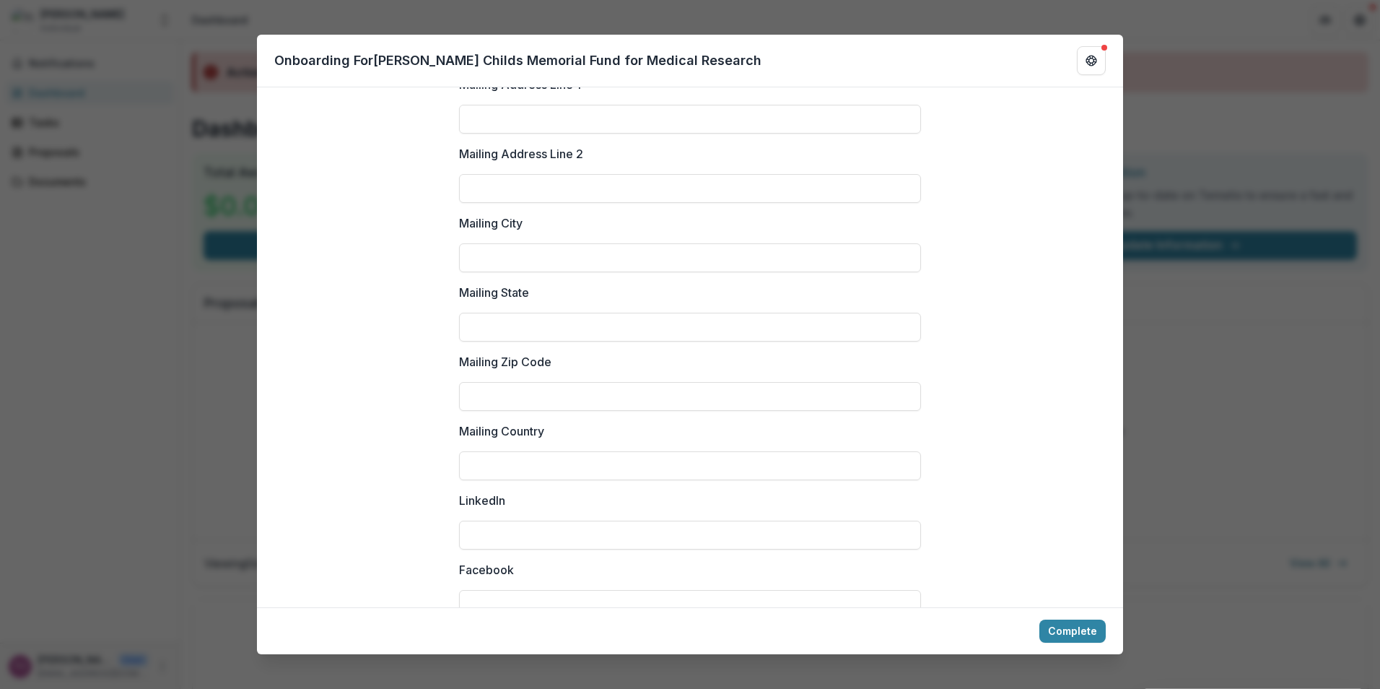
scroll to position [1896, 0]
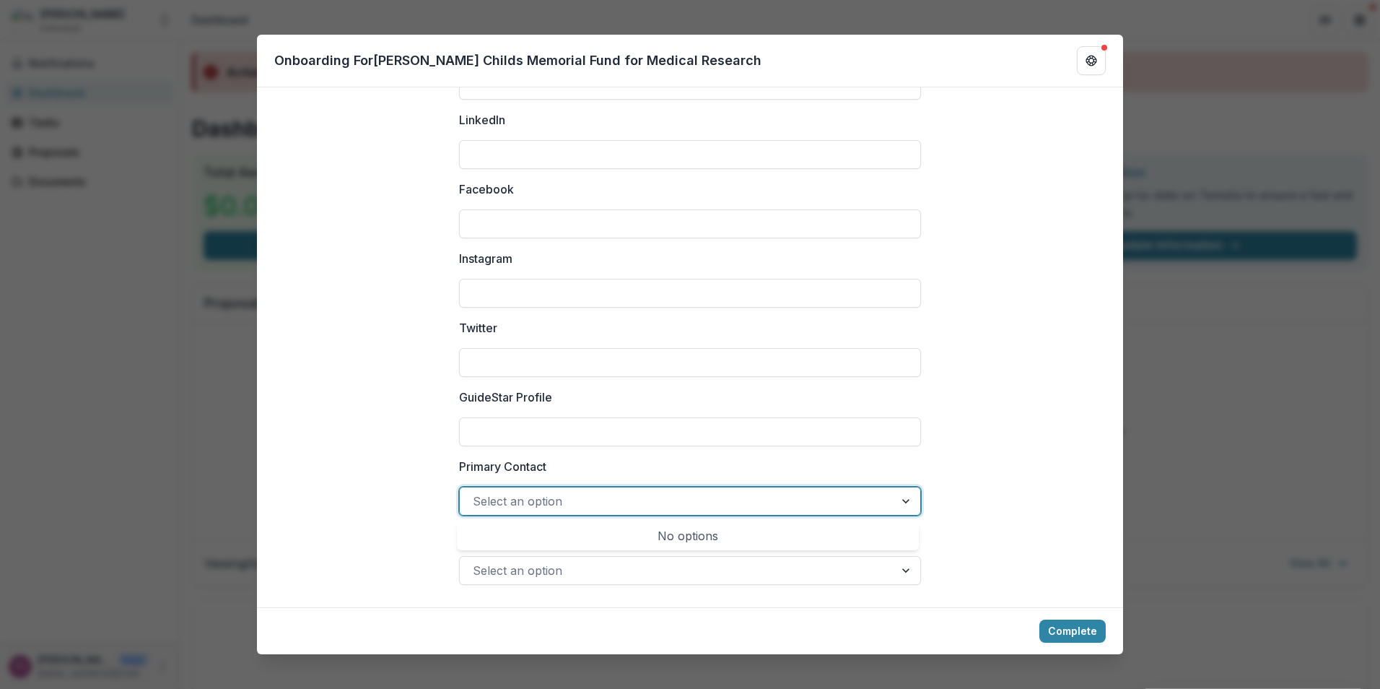
click at [528, 509] on div at bounding box center [677, 501] width 409 height 20
click at [557, 506] on div at bounding box center [677, 501] width 409 height 20
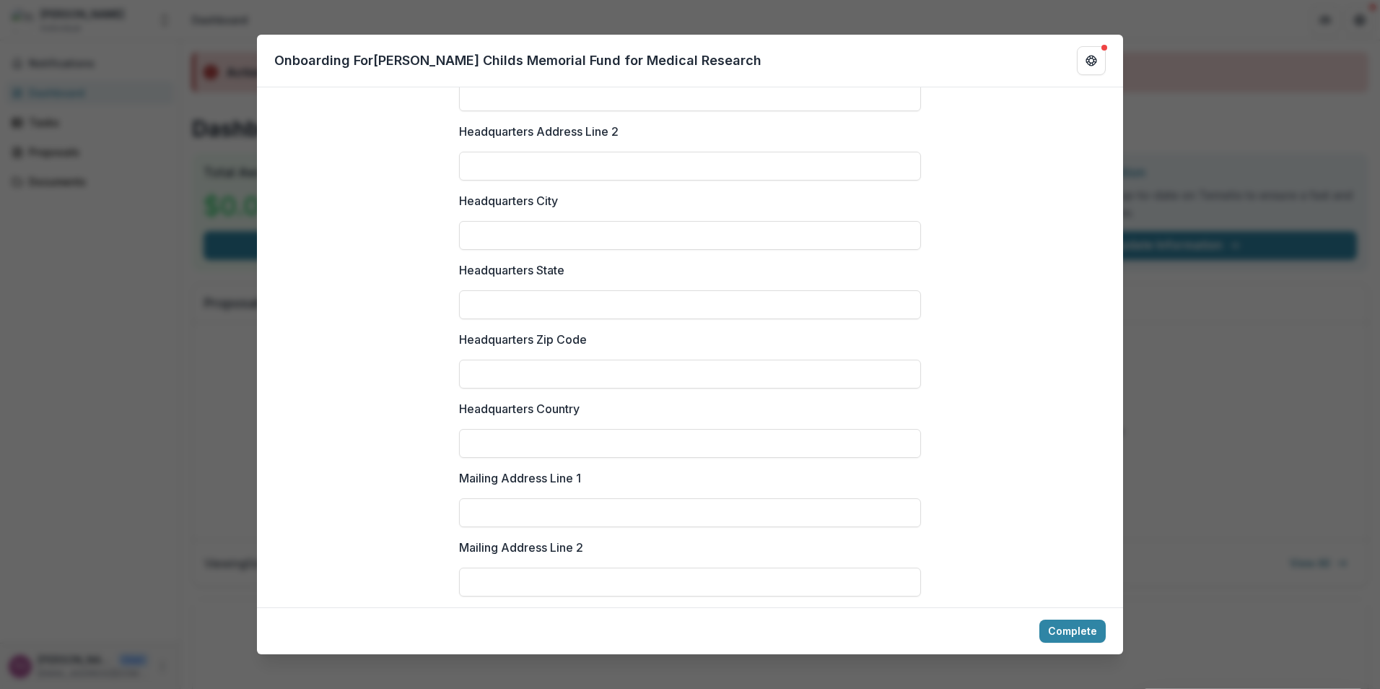
scroll to position [886, 0]
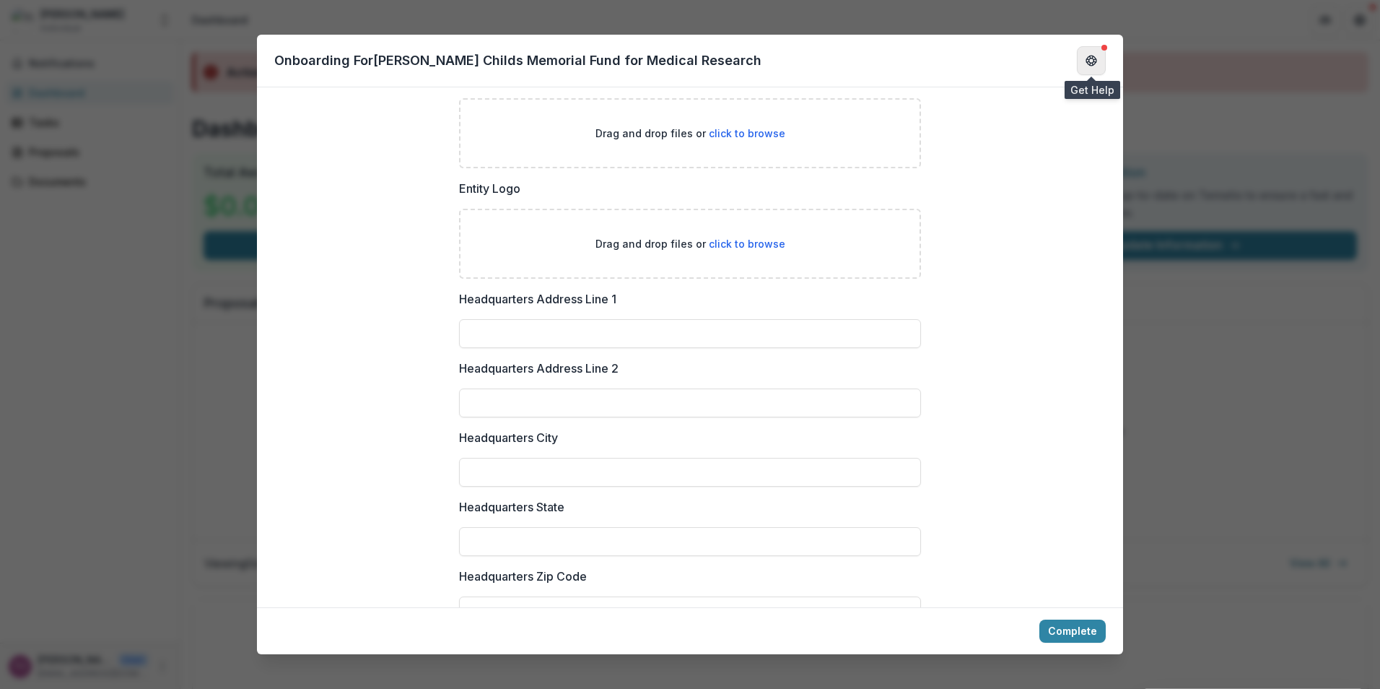
click at [1102, 53] on button "Get Help" at bounding box center [1091, 60] width 29 height 29
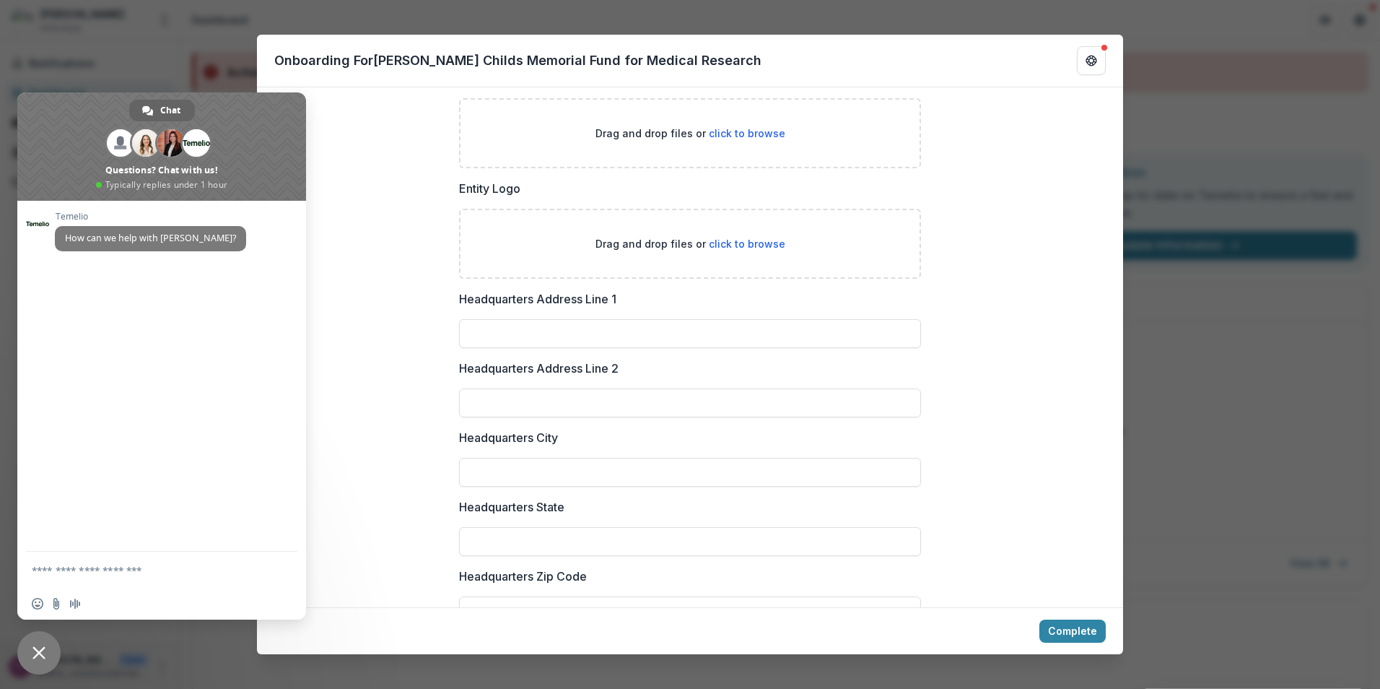
click at [619, 126] on p "Drag and drop files or click to browse" at bounding box center [691, 133] width 190 height 15
click at [22, 659] on span "Close chat" at bounding box center [38, 652] width 43 height 43
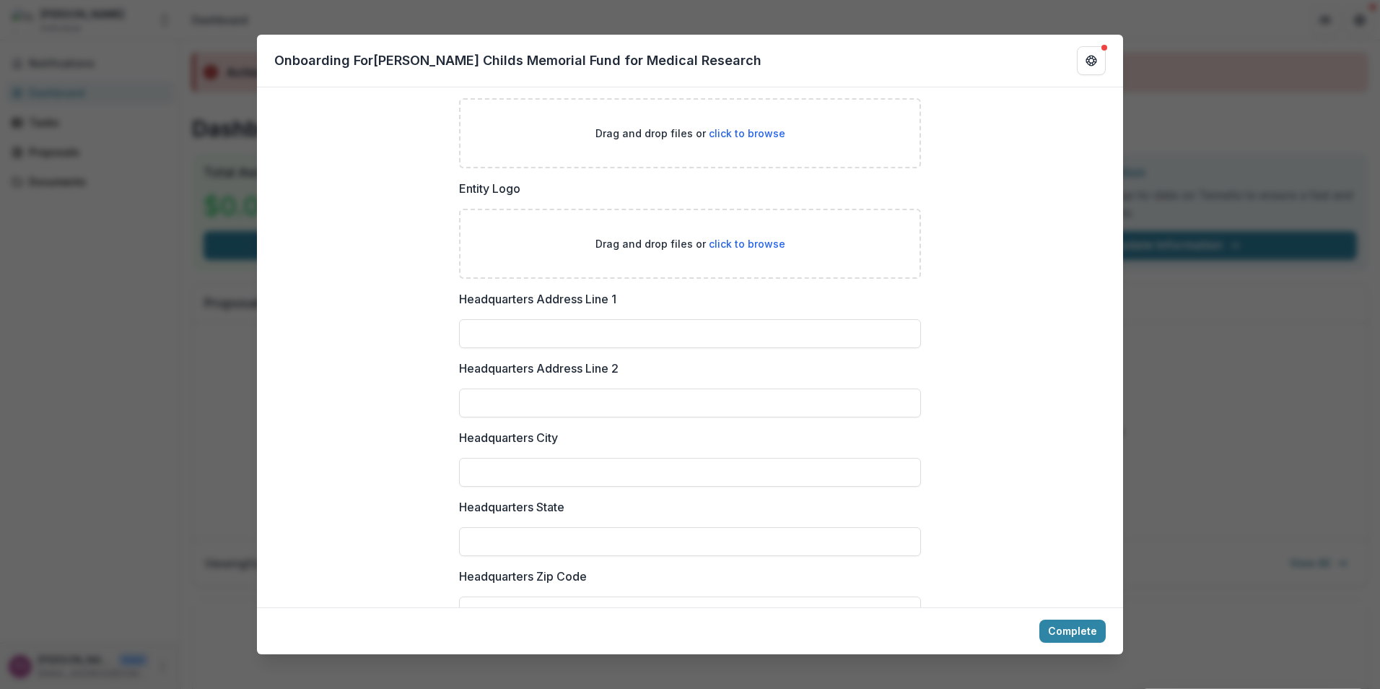
click at [218, 580] on div "**********" at bounding box center [690, 344] width 1380 height 689
